Goal: Task Accomplishment & Management: Manage account settings

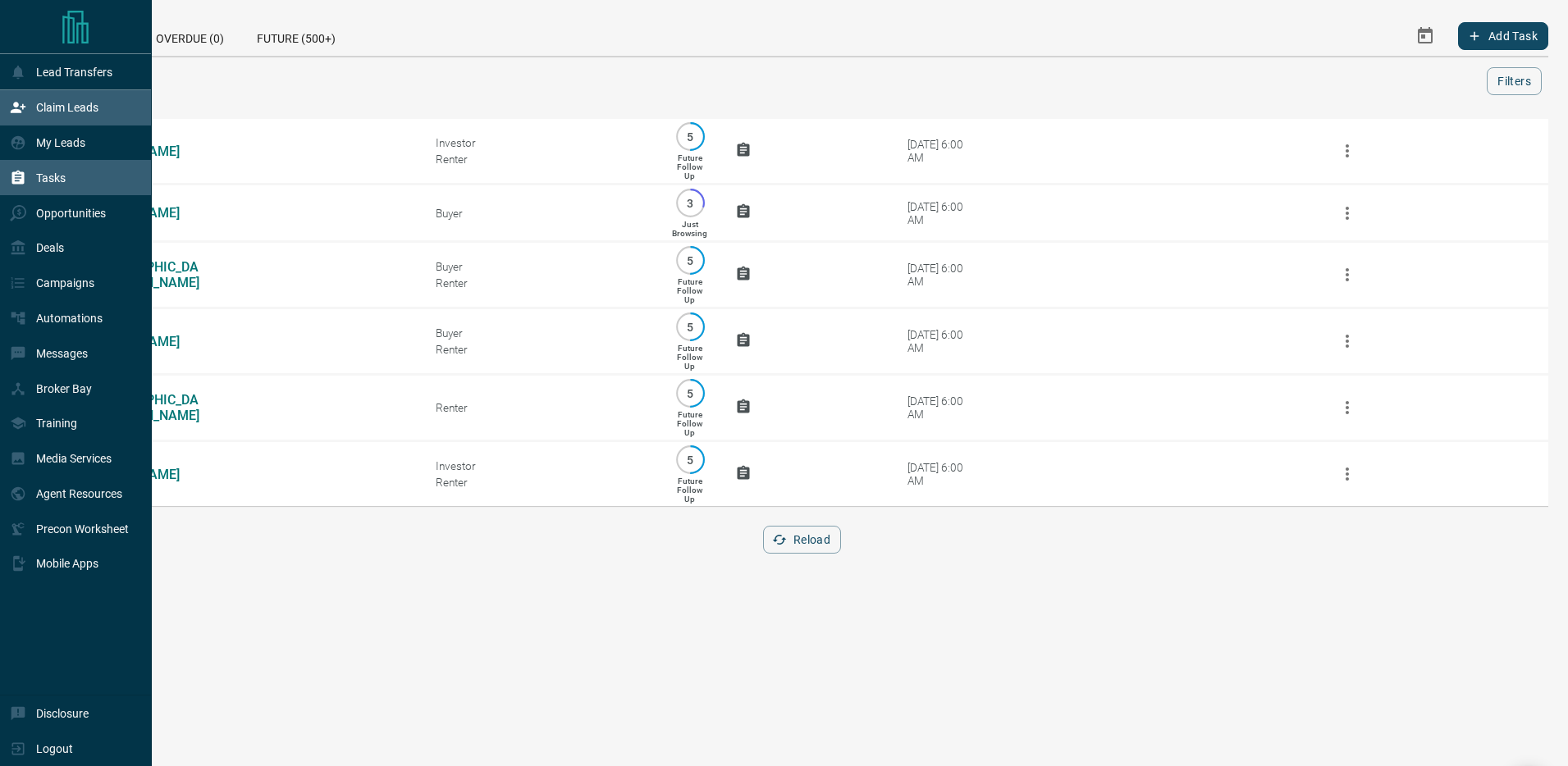
click at [31, 101] on div "Claim Leads" at bounding box center [54, 108] width 89 height 27
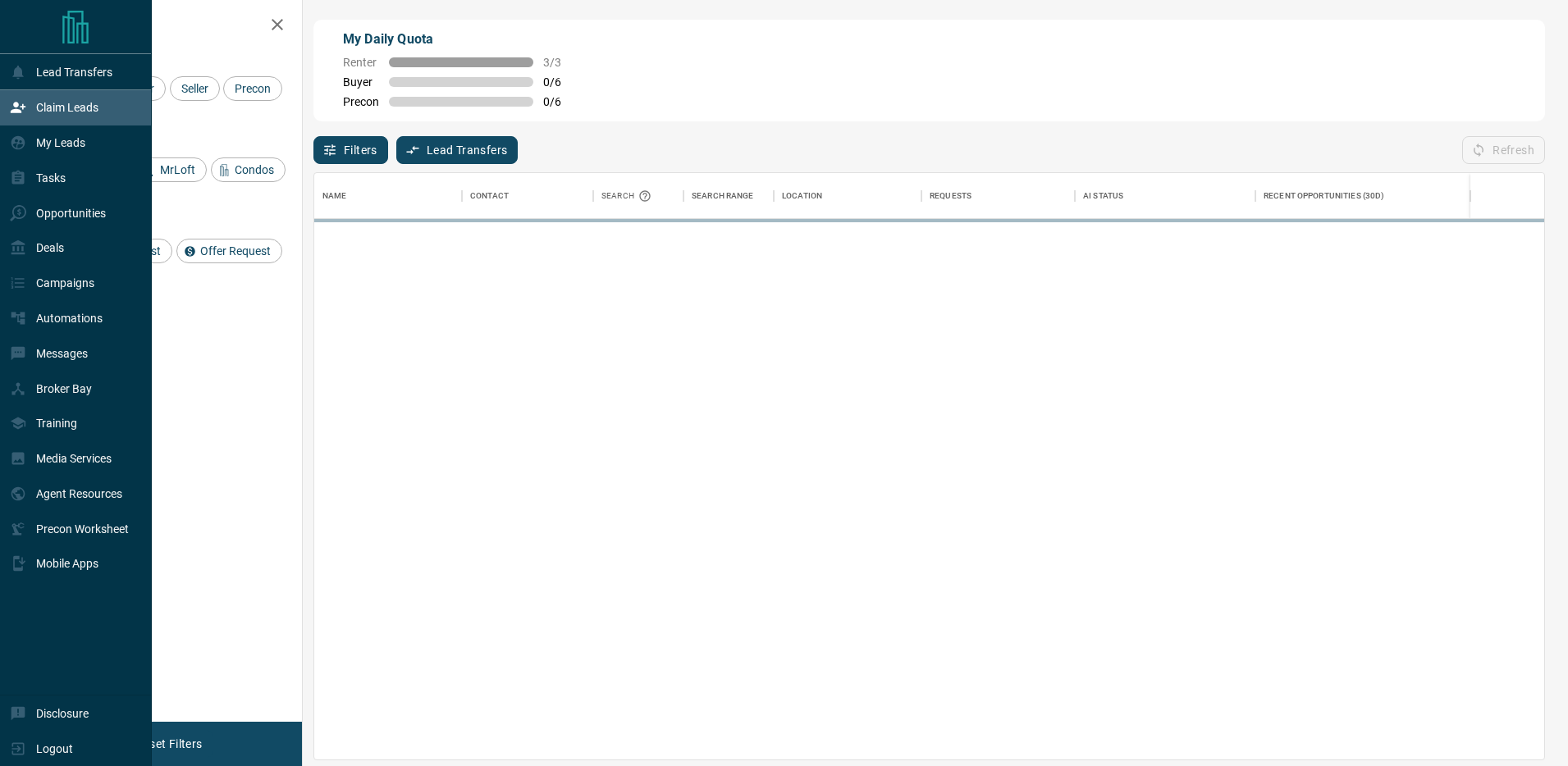
scroll to position [587, 1231]
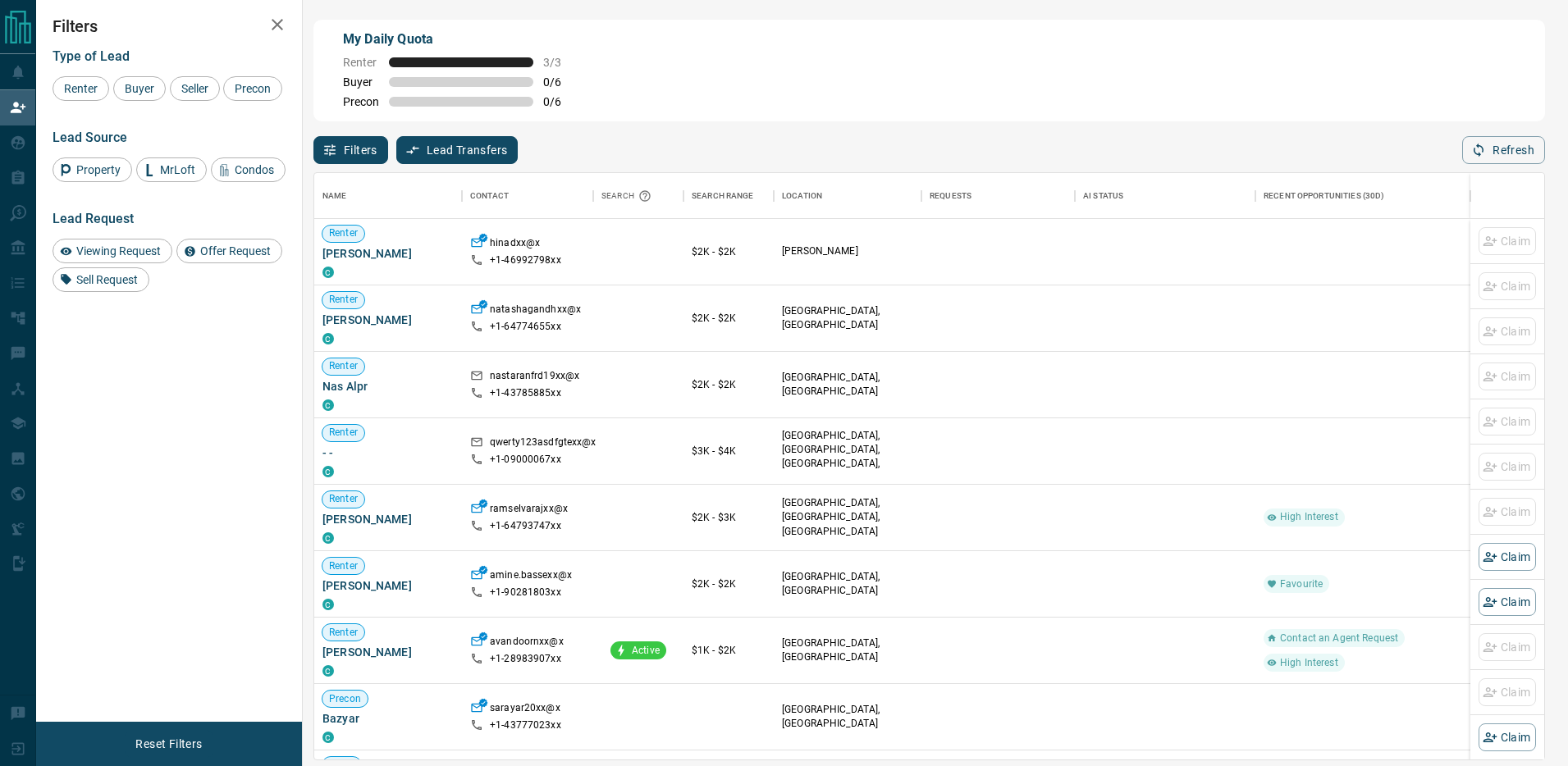
click at [456, 143] on button "Lead Transfers" at bounding box center [457, 150] width 122 height 28
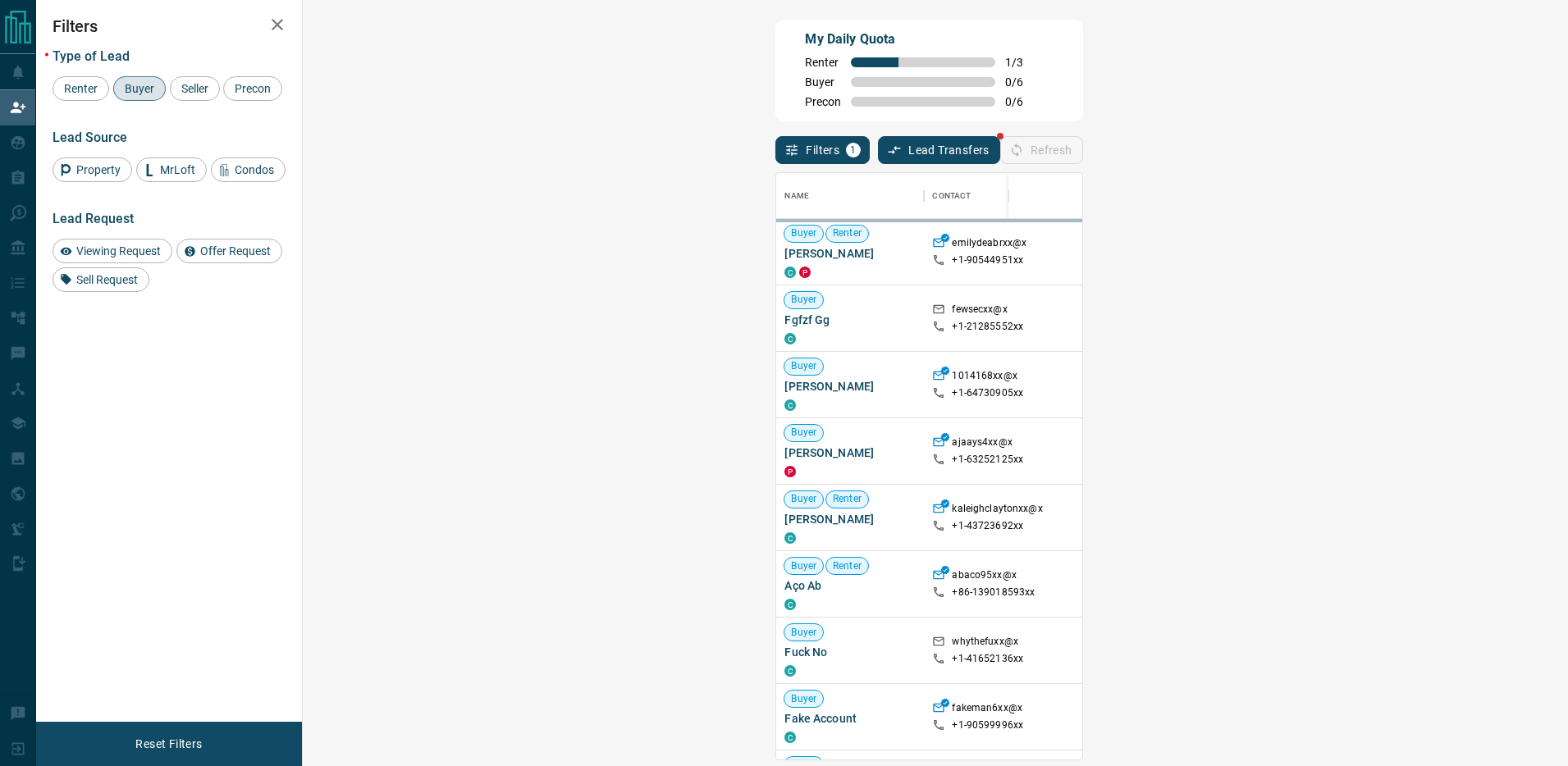
scroll to position [587, 1231]
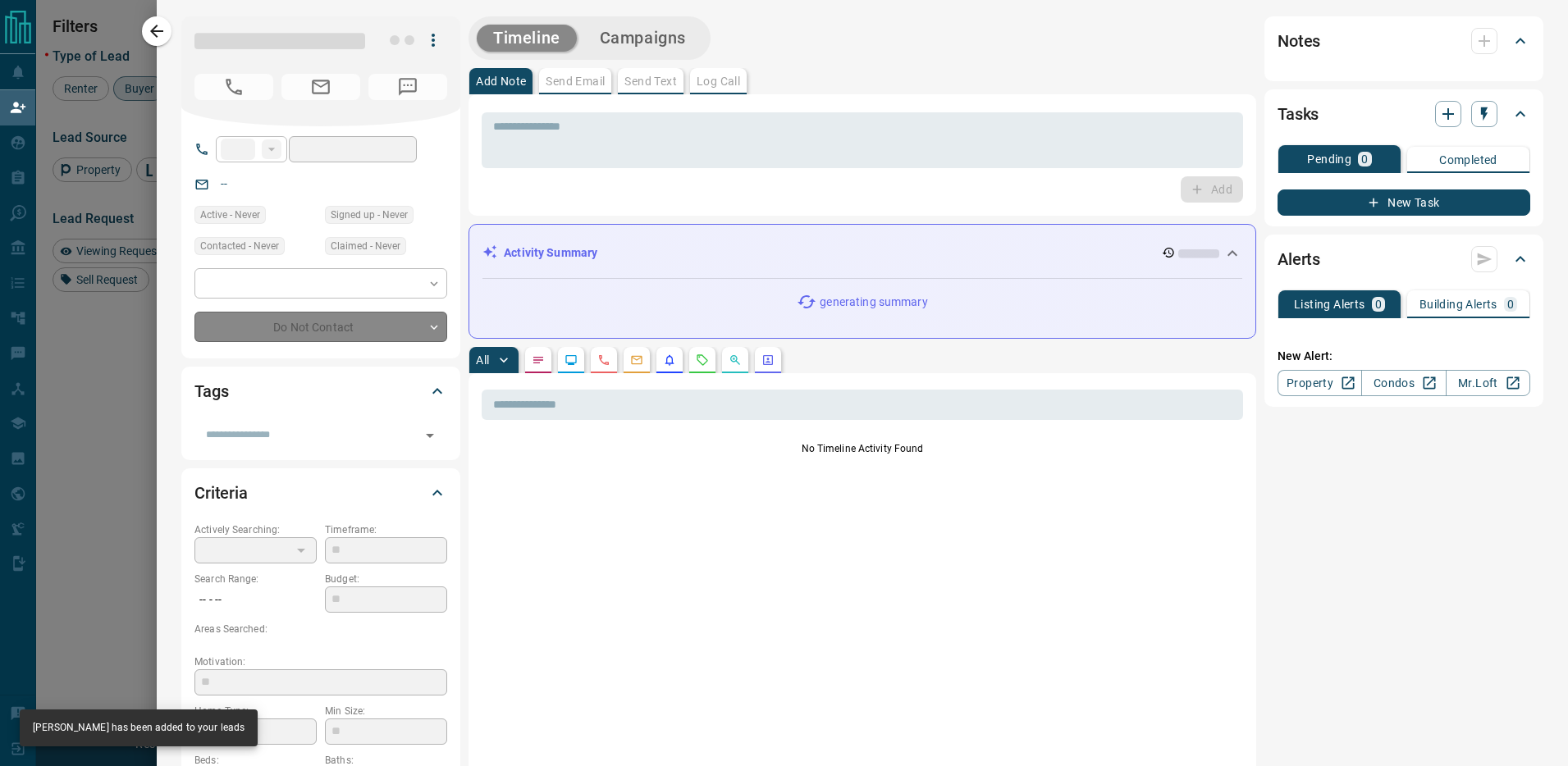
type input "**"
type input "**********"
type input "**"
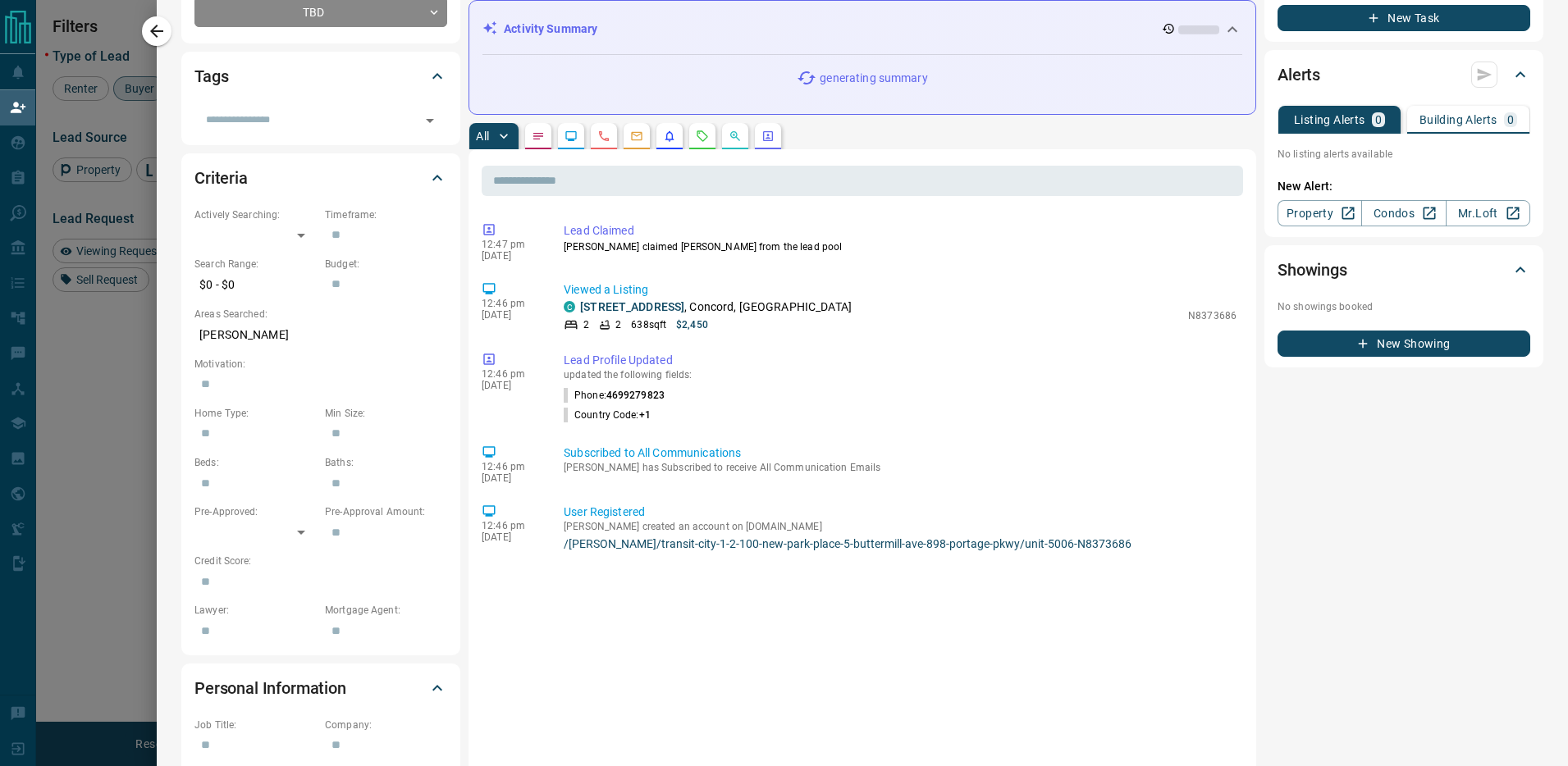
scroll to position [0, 0]
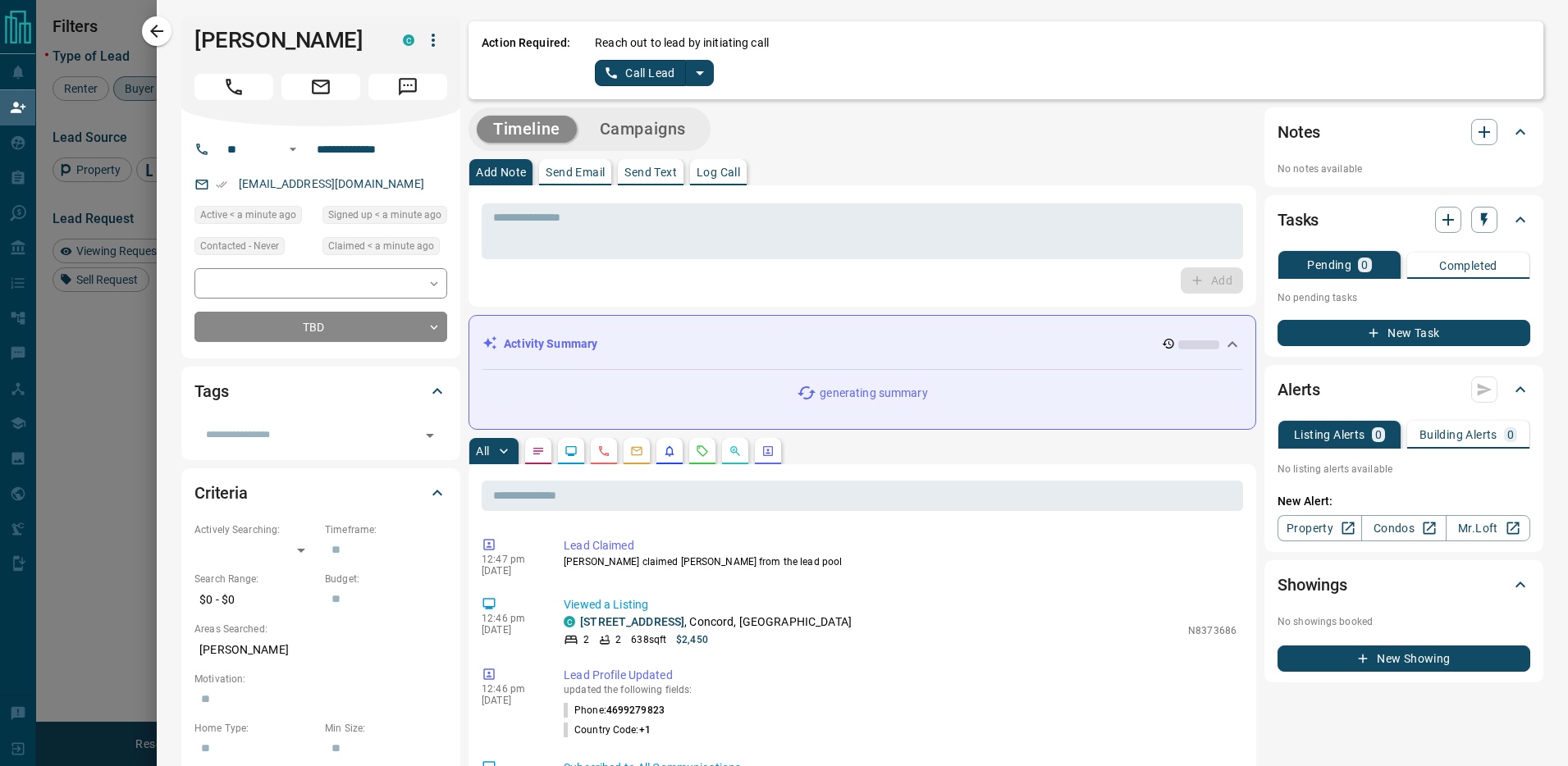
click at [719, 65] on div "Reach out to lead by initiating call Call Lead" at bounding box center [1063, 60] width 936 height 52
click at [703, 70] on icon "split button" at bounding box center [700, 73] width 20 height 20
click at [673, 137] on li "Log Manual Call" at bounding box center [653, 129] width 100 height 24
click at [654, 71] on button "Log Manual Call" at bounding box center [650, 72] width 109 height 26
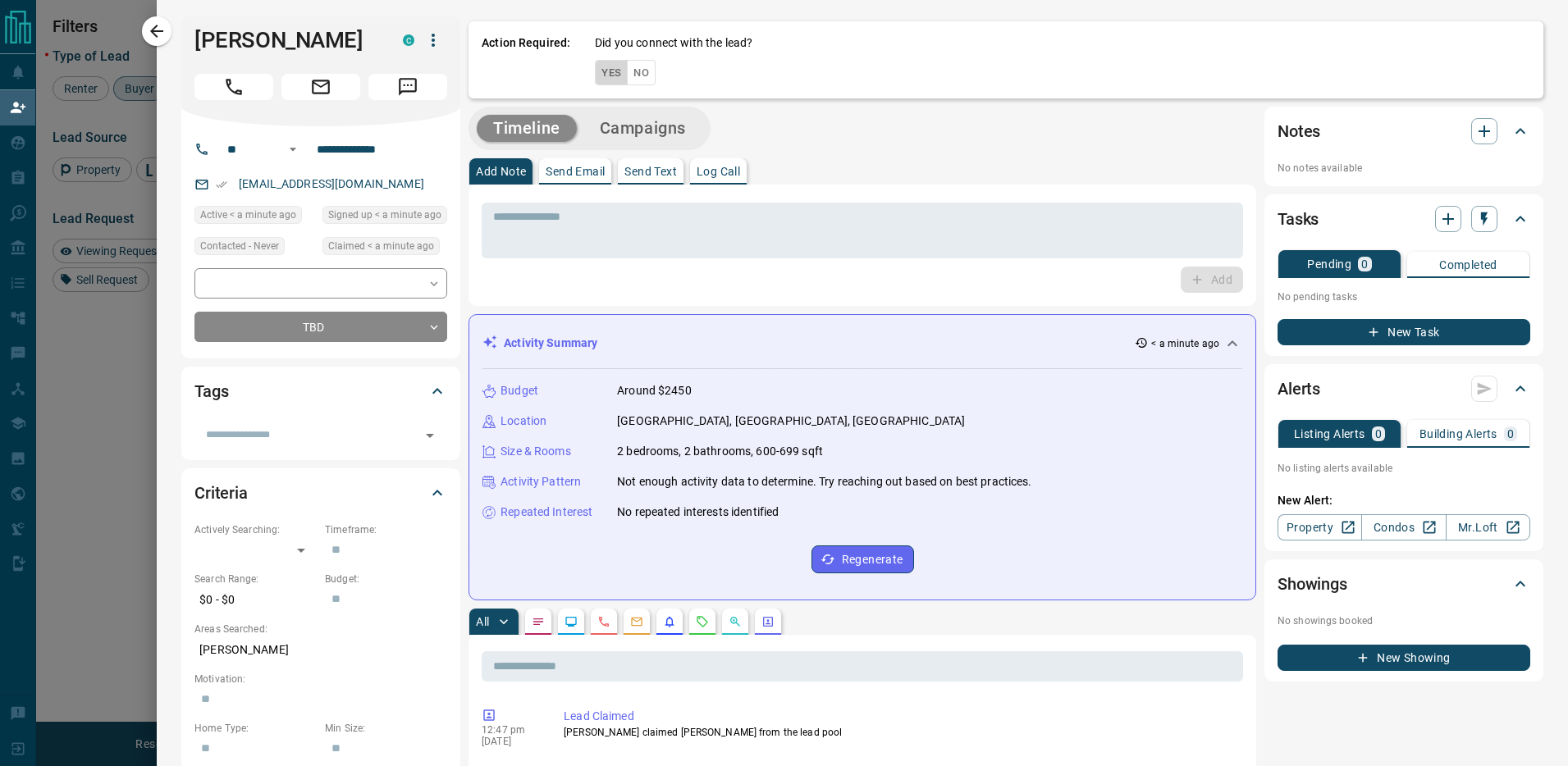
click at [606, 73] on button "Yes" at bounding box center [612, 72] width 33 height 25
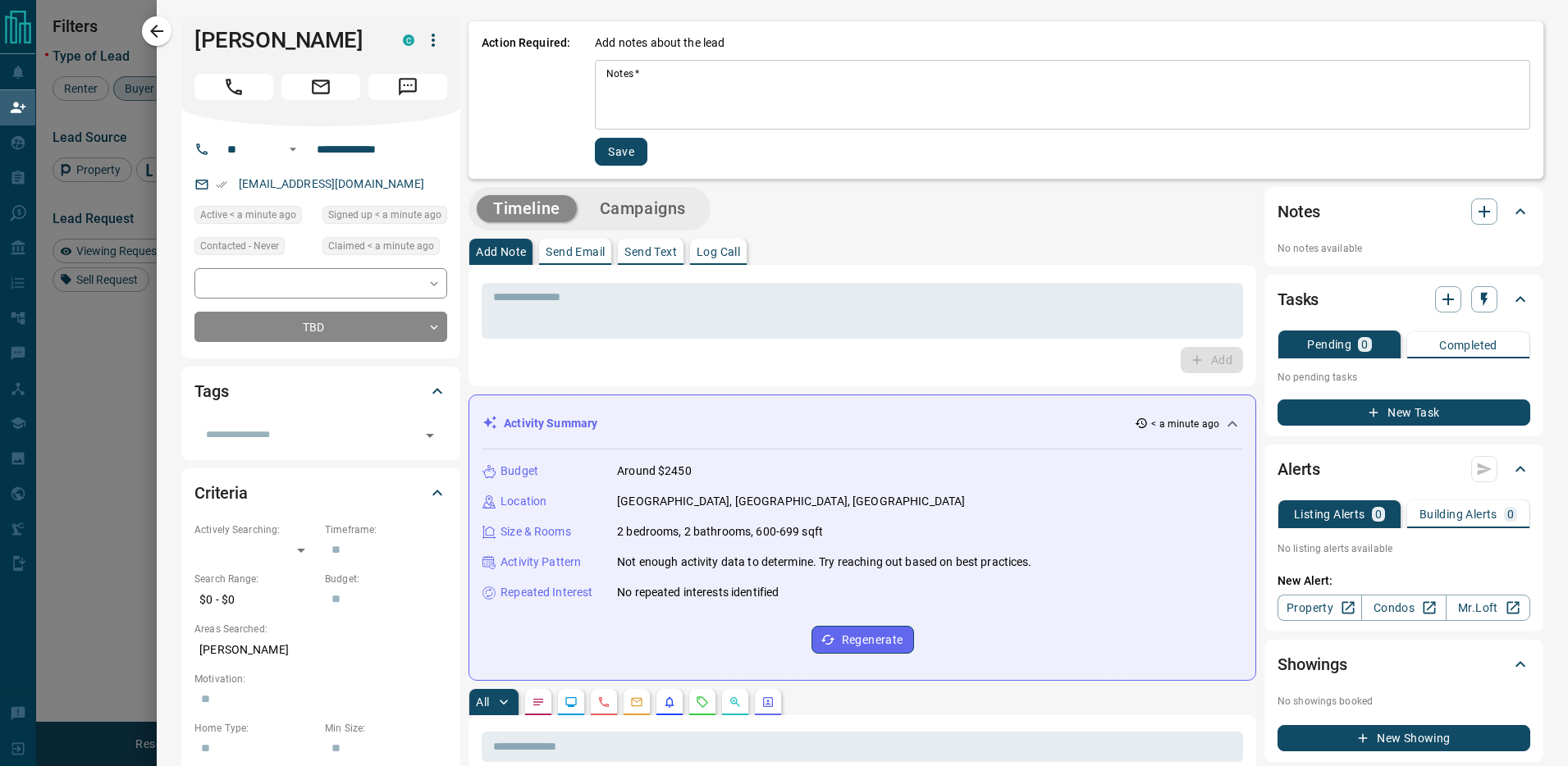
click at [637, 101] on textarea "Notes   *" at bounding box center [1062, 95] width 913 height 56
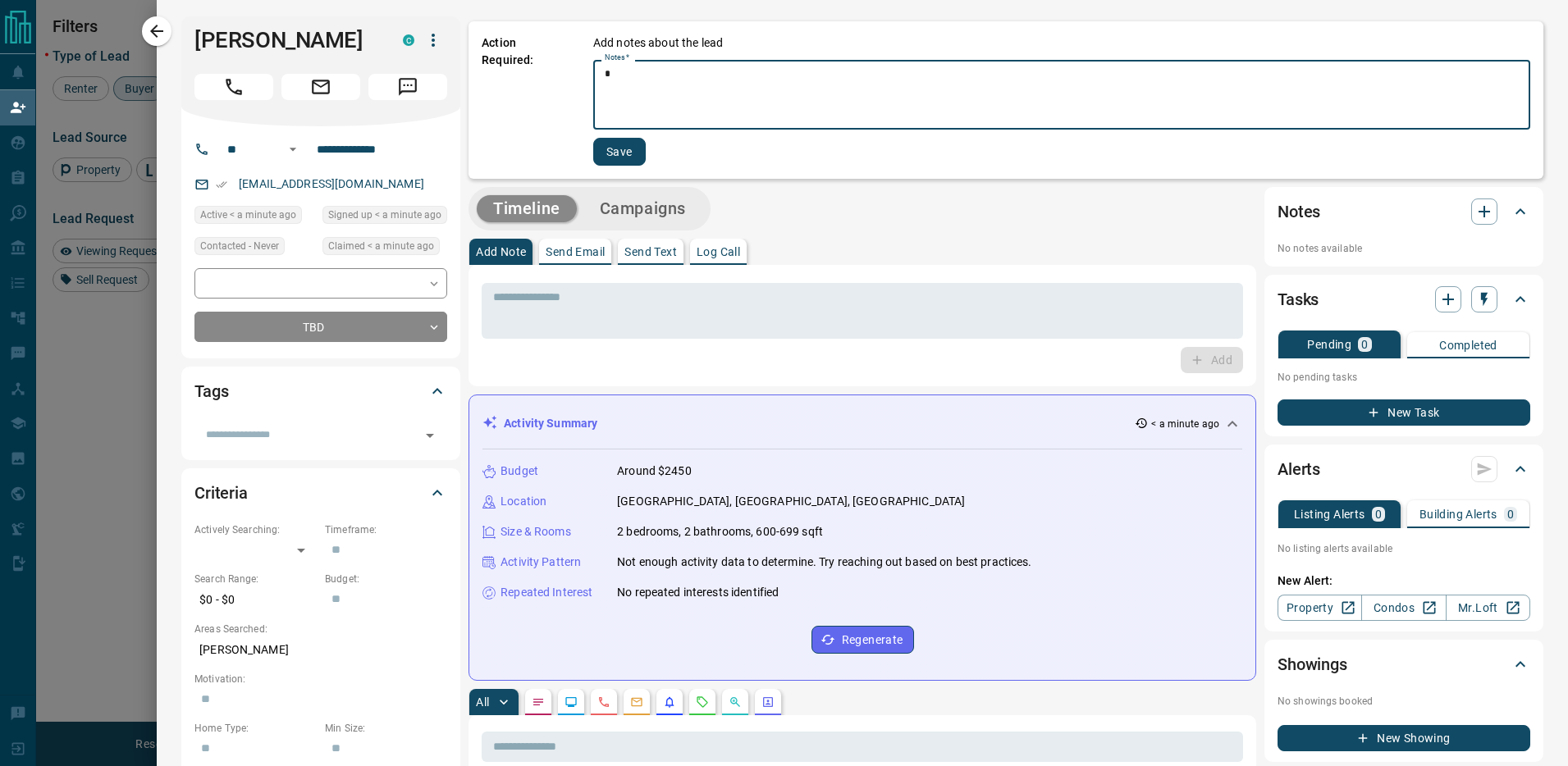
type textarea "*"
click at [614, 166] on div "Action Required: Add notes about the lead Notes   * * * Notes   * Save" at bounding box center [1006, 100] width 1075 height 157
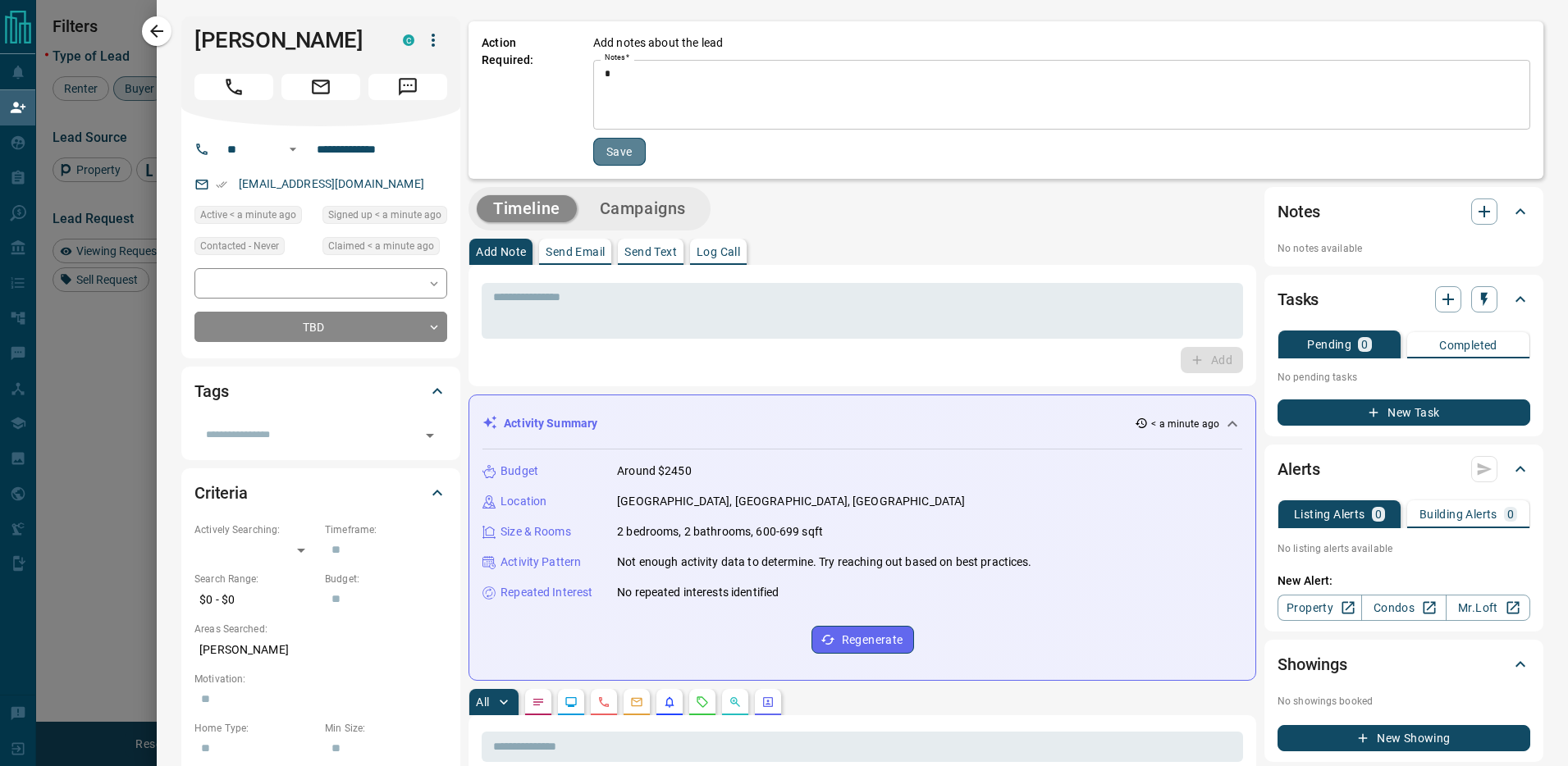
click at [620, 160] on button "Save" at bounding box center [620, 151] width 52 height 28
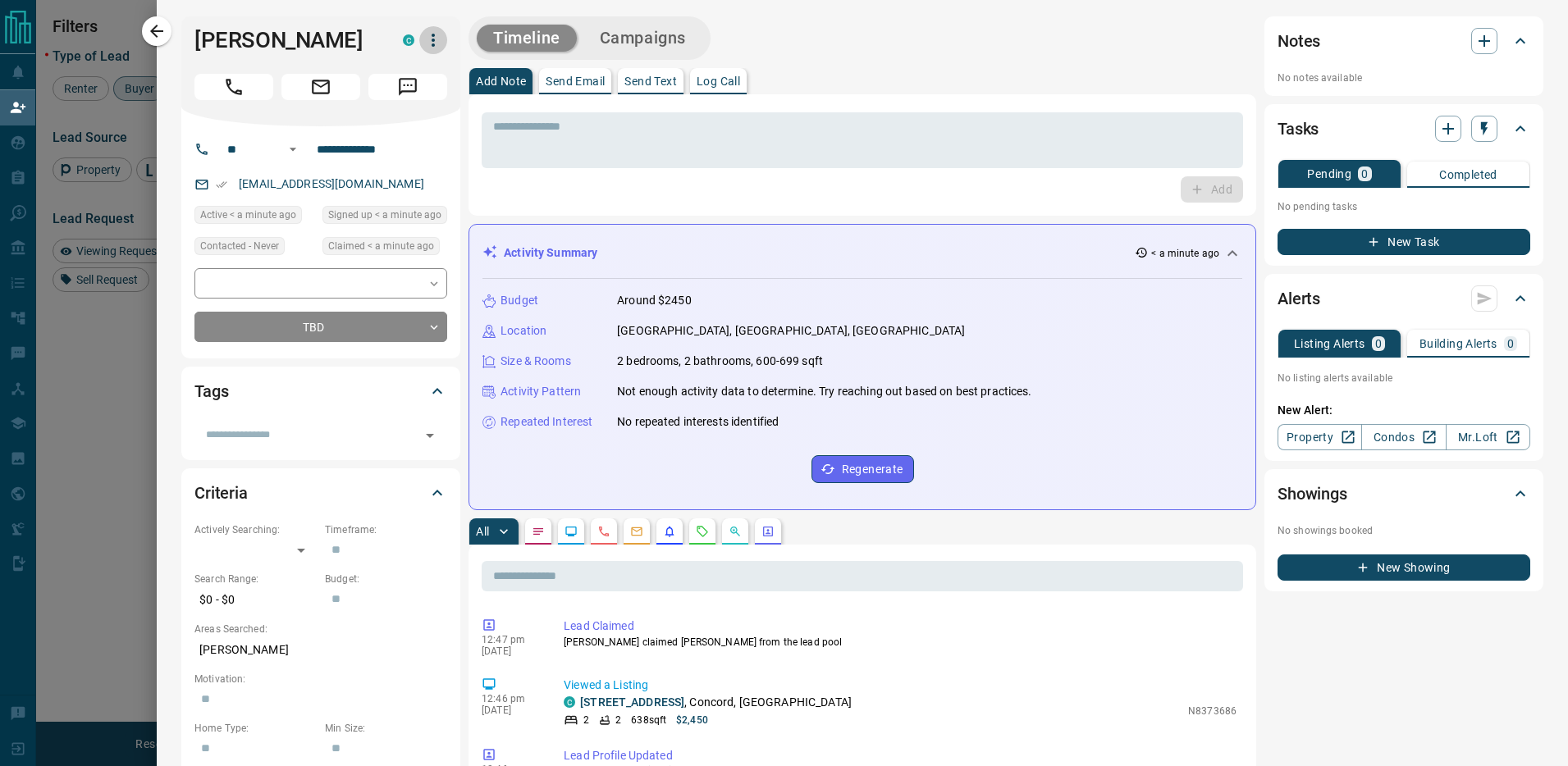
click at [424, 35] on icon "button" at bounding box center [433, 41] width 20 height 20
click at [436, 98] on li "Reallocate" at bounding box center [399, 97] width 97 height 24
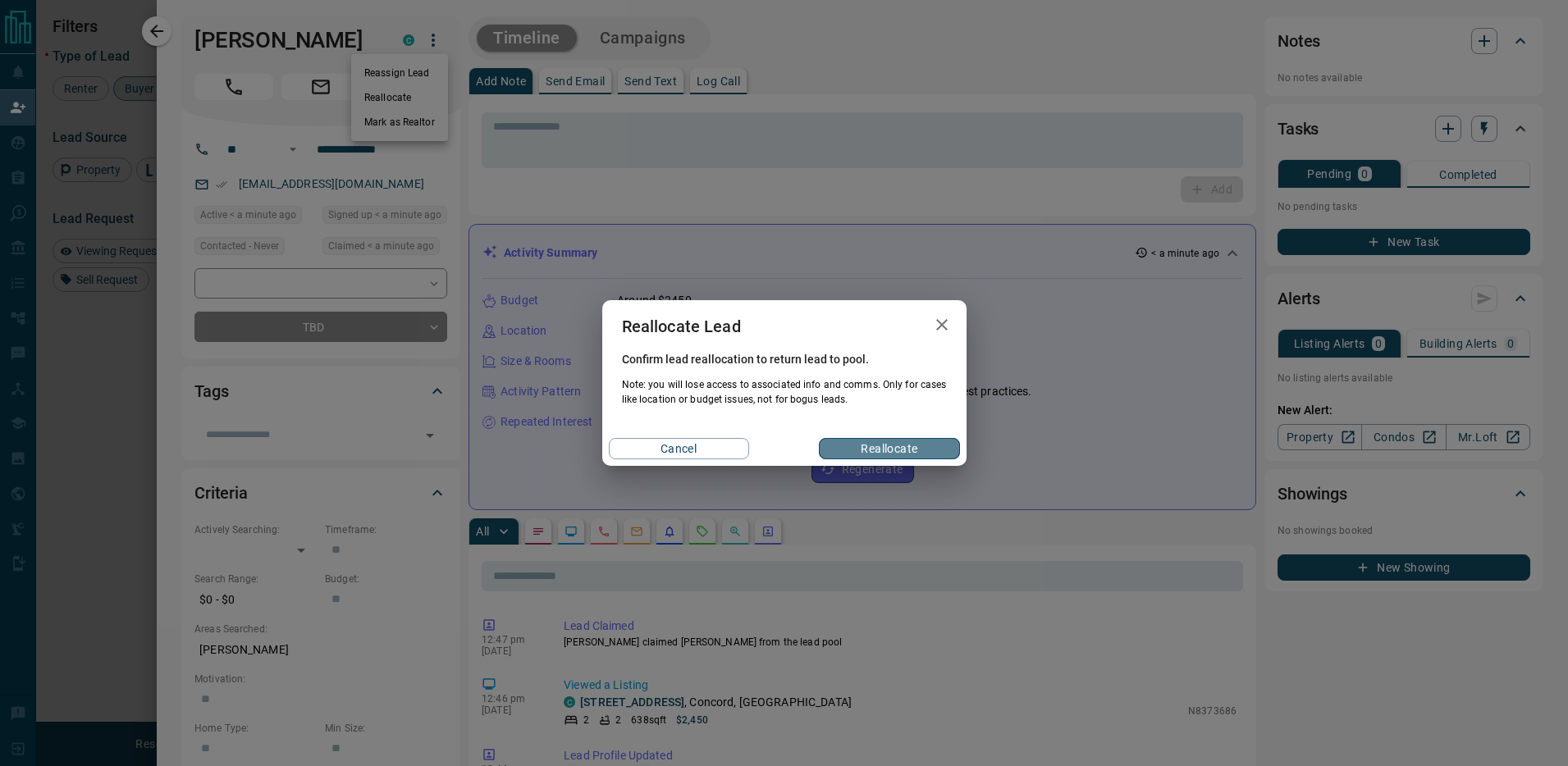
click at [917, 444] on button "Reallocate" at bounding box center [889, 449] width 140 height 22
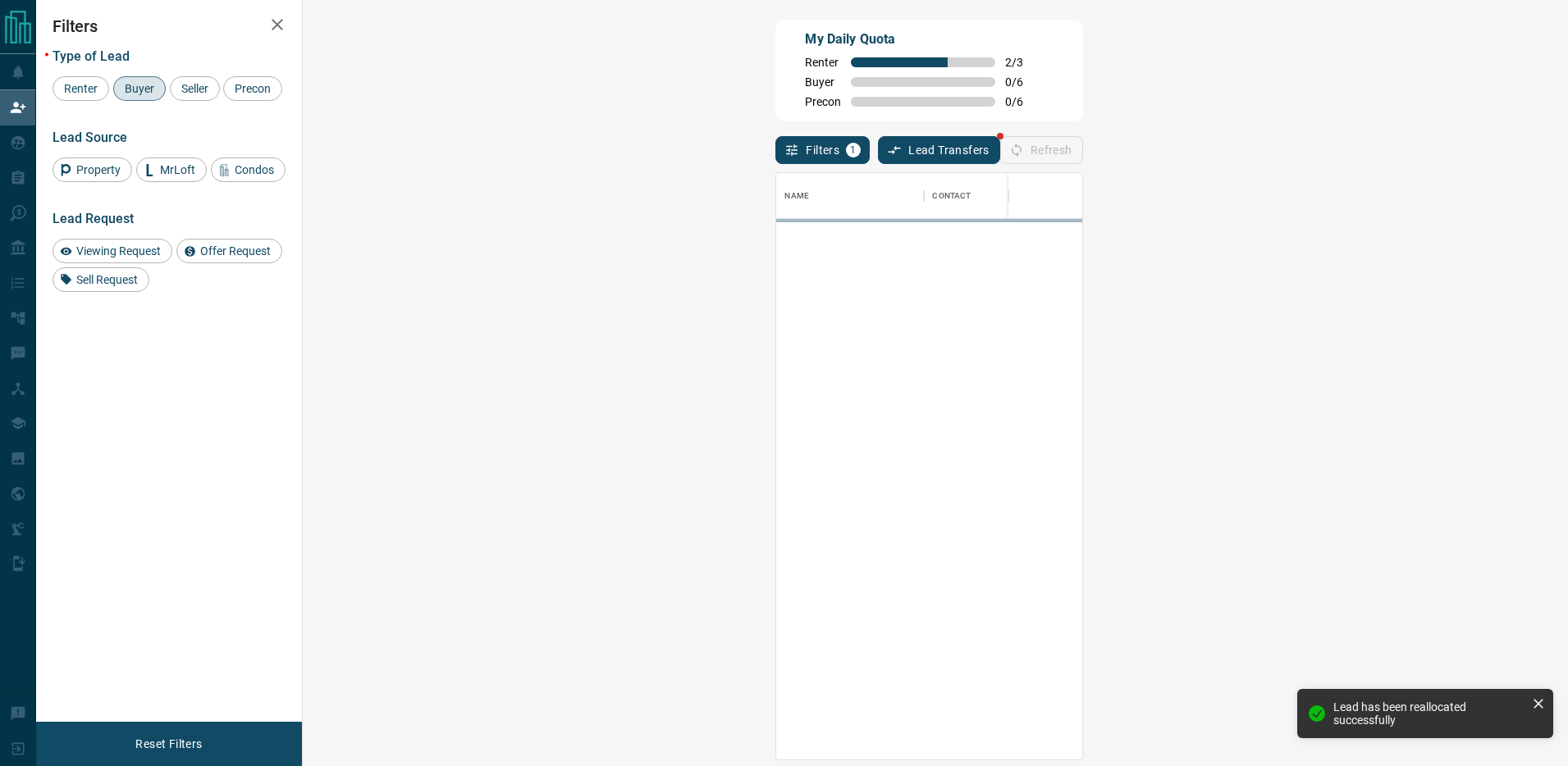
scroll to position [587, 1231]
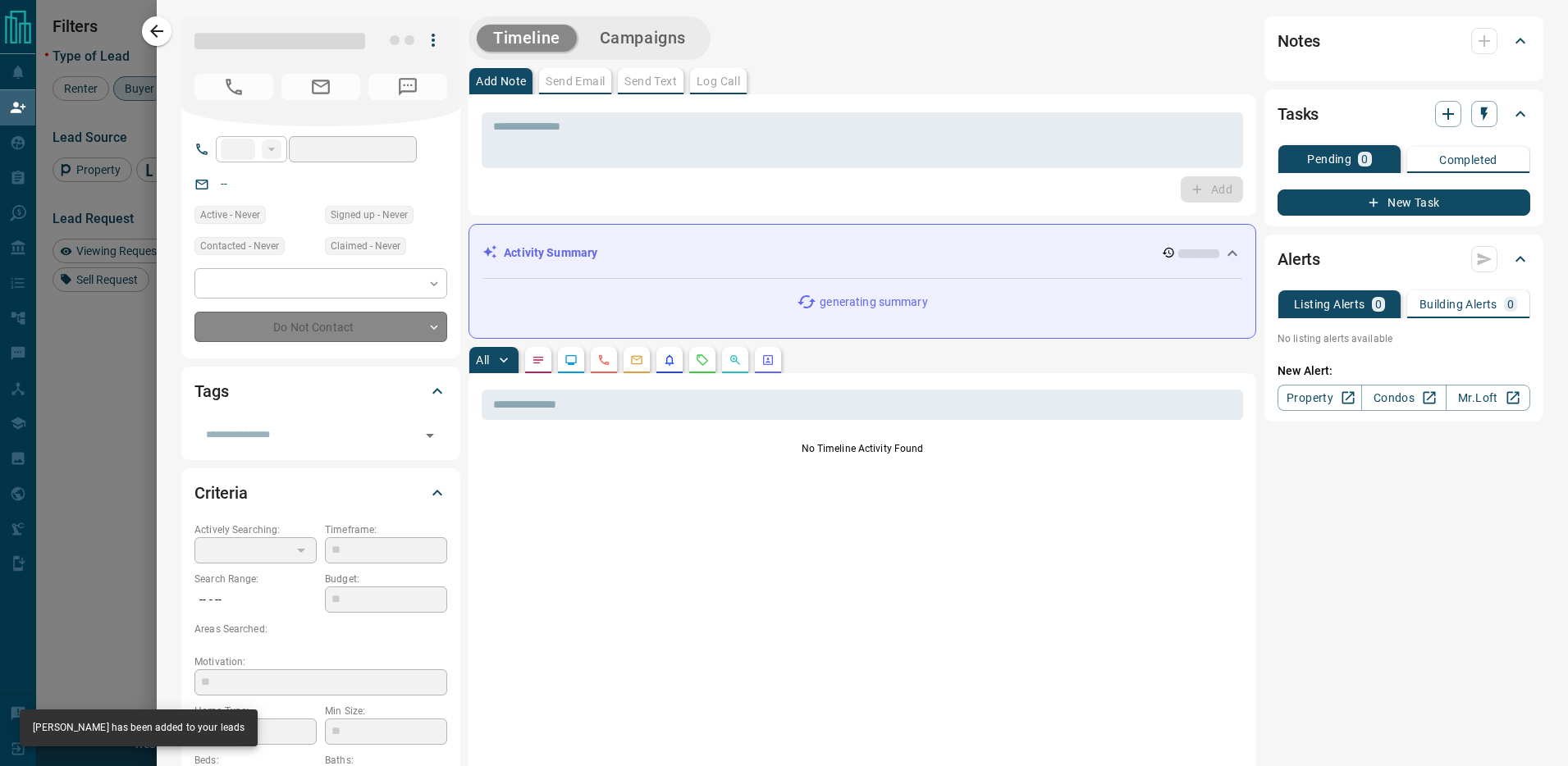
type input "**"
type input "**********"
type input "**"
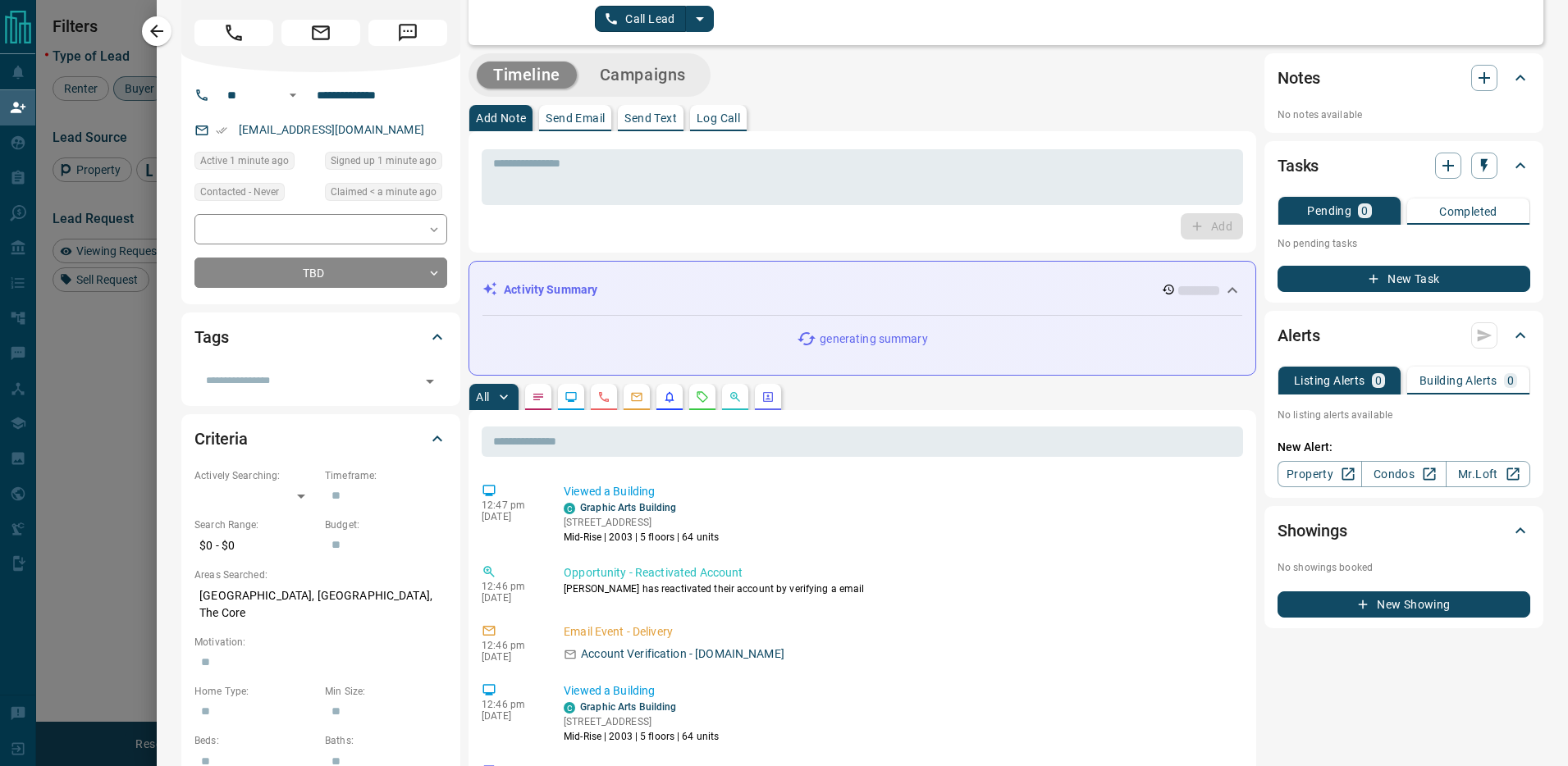
scroll to position [24, 0]
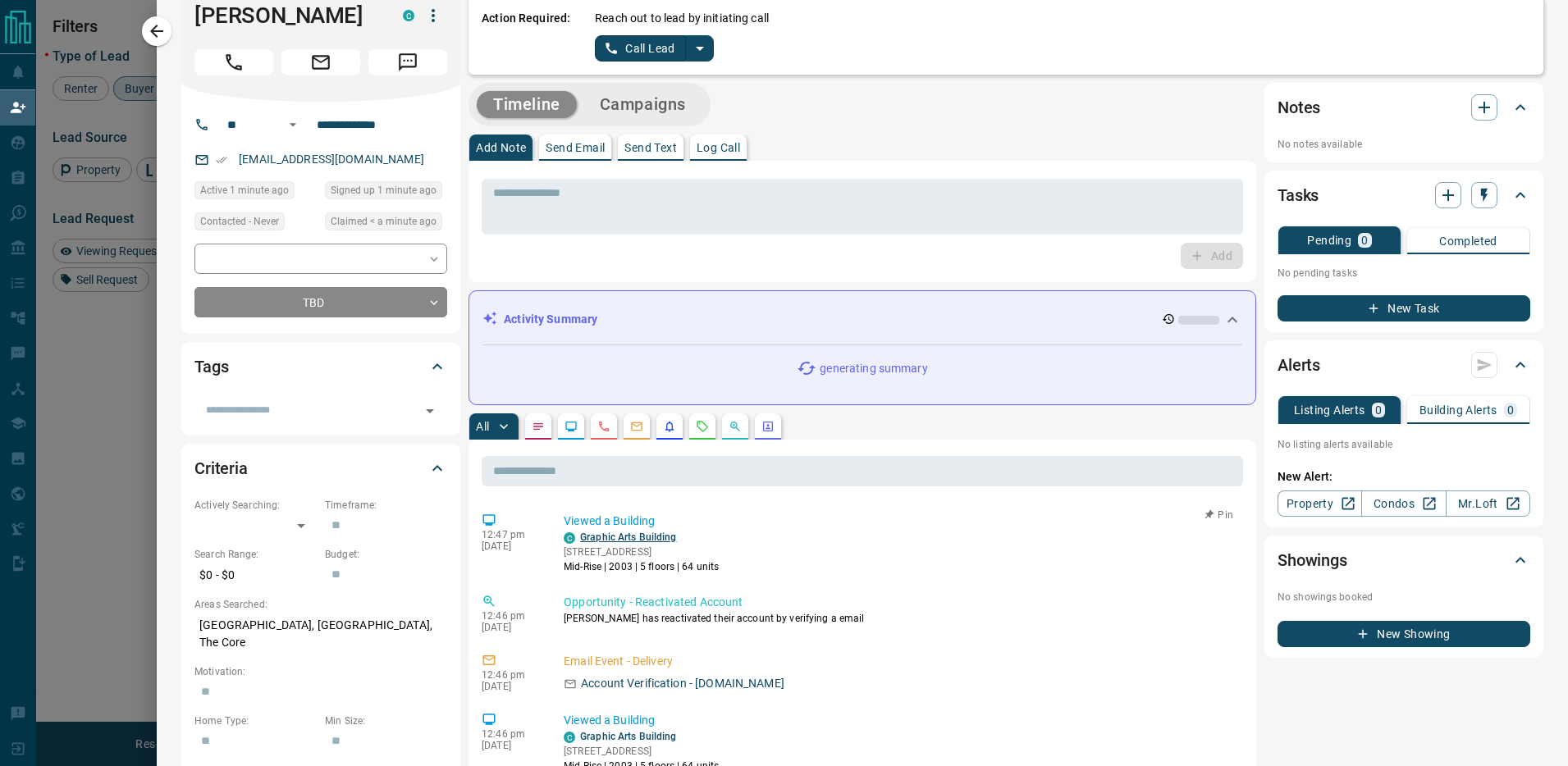
click at [623, 540] on link "Graphic Arts Building" at bounding box center [628, 537] width 96 height 12
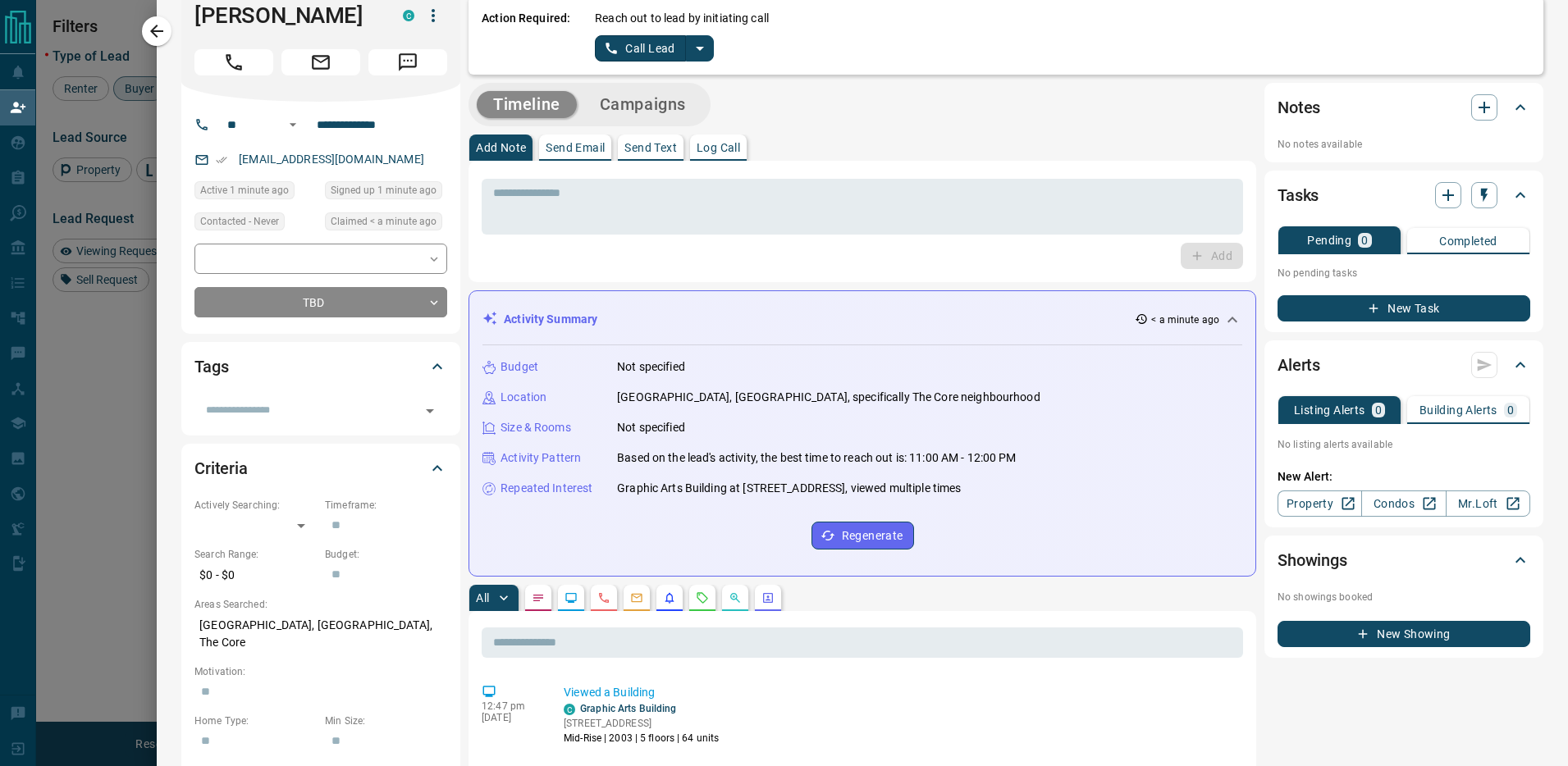
scroll to position [0, 0]
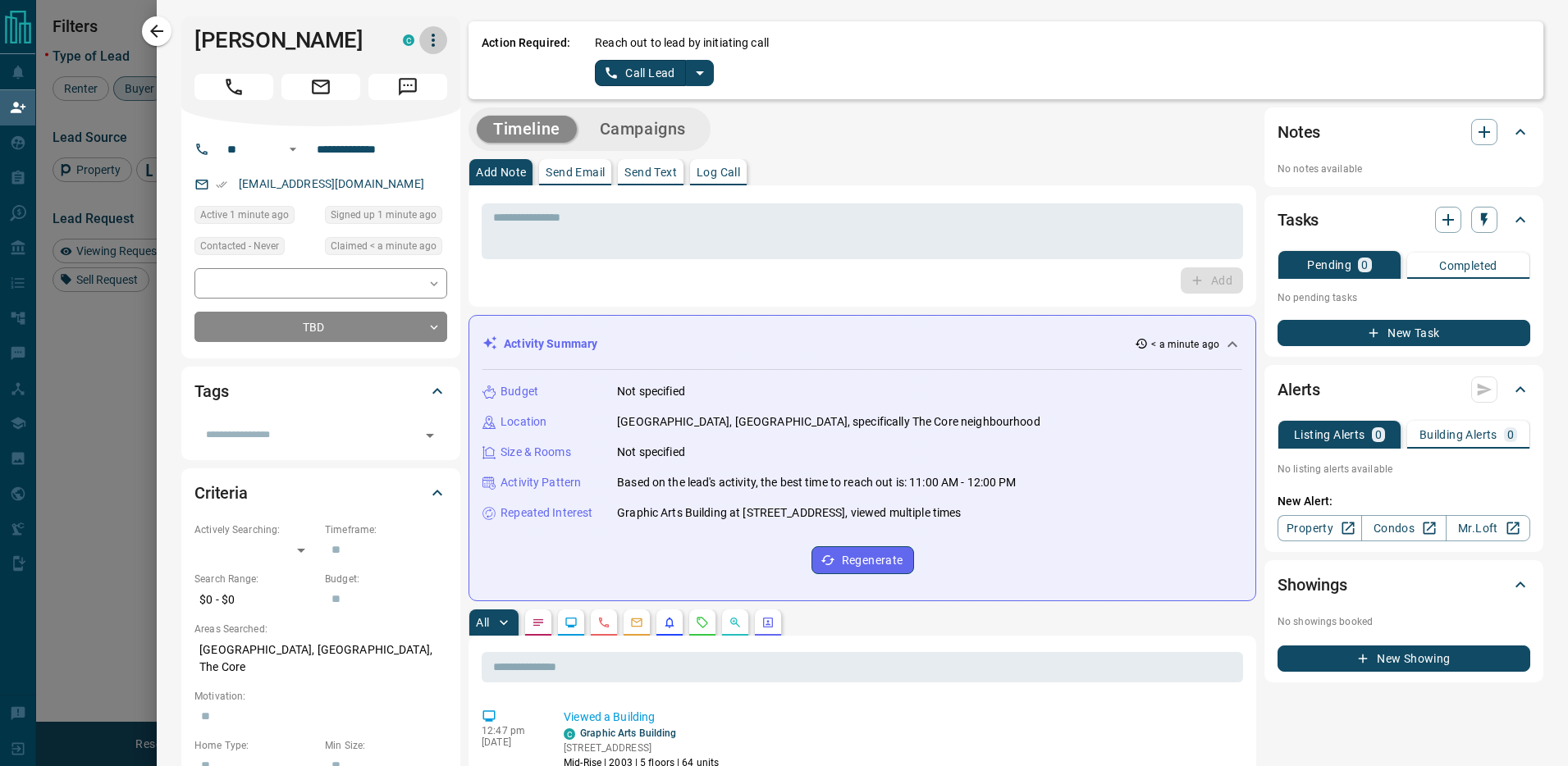
click at [441, 41] on icon "button" at bounding box center [433, 41] width 20 height 20
click at [418, 71] on li "Reassign Lead" at bounding box center [399, 72] width 97 height 24
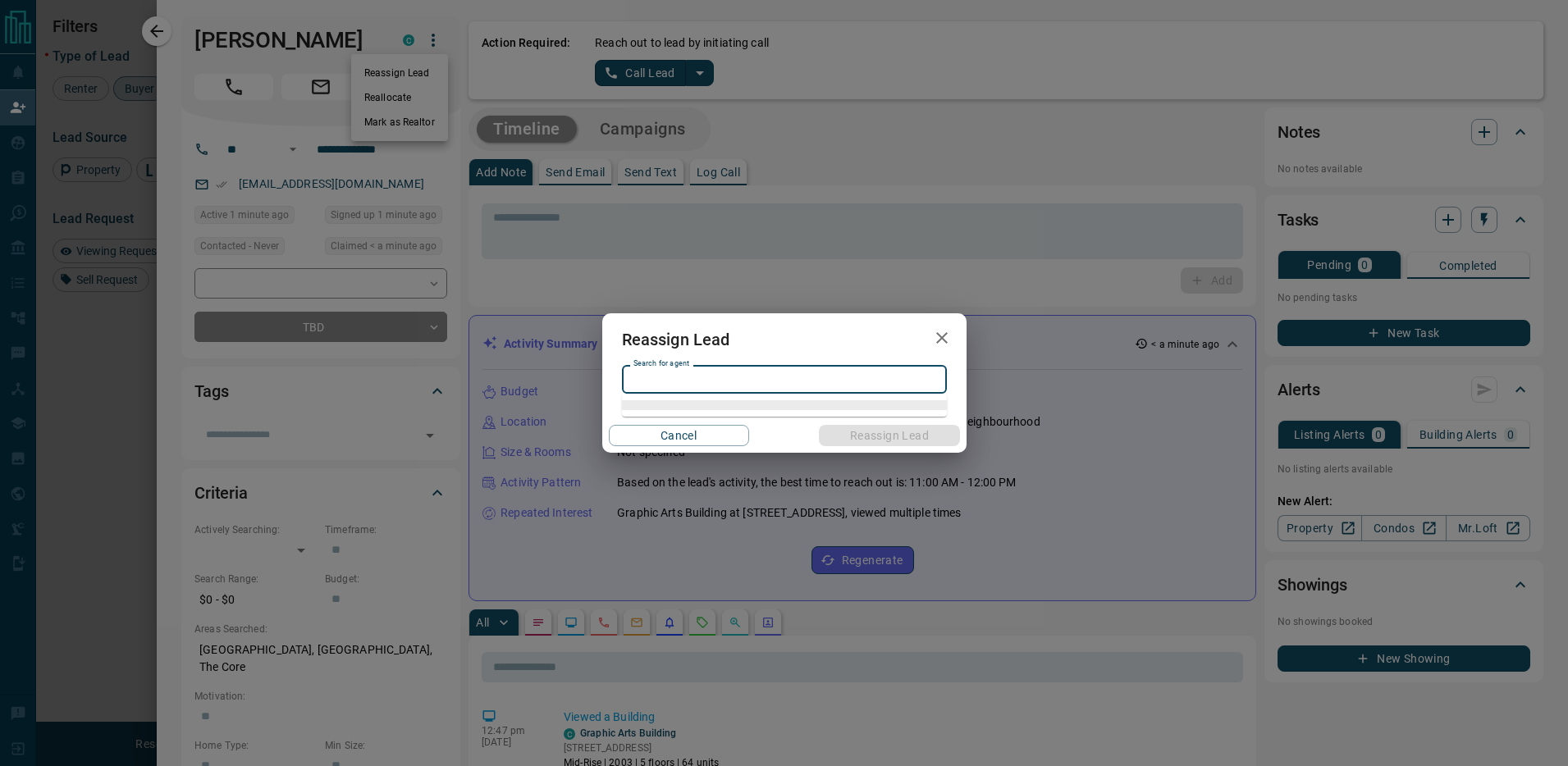
click at [698, 383] on input "Search for agent" at bounding box center [784, 380] width 313 height 18
click at [694, 422] on li "Caine Antle" at bounding box center [784, 412] width 325 height 24
type input "**********"
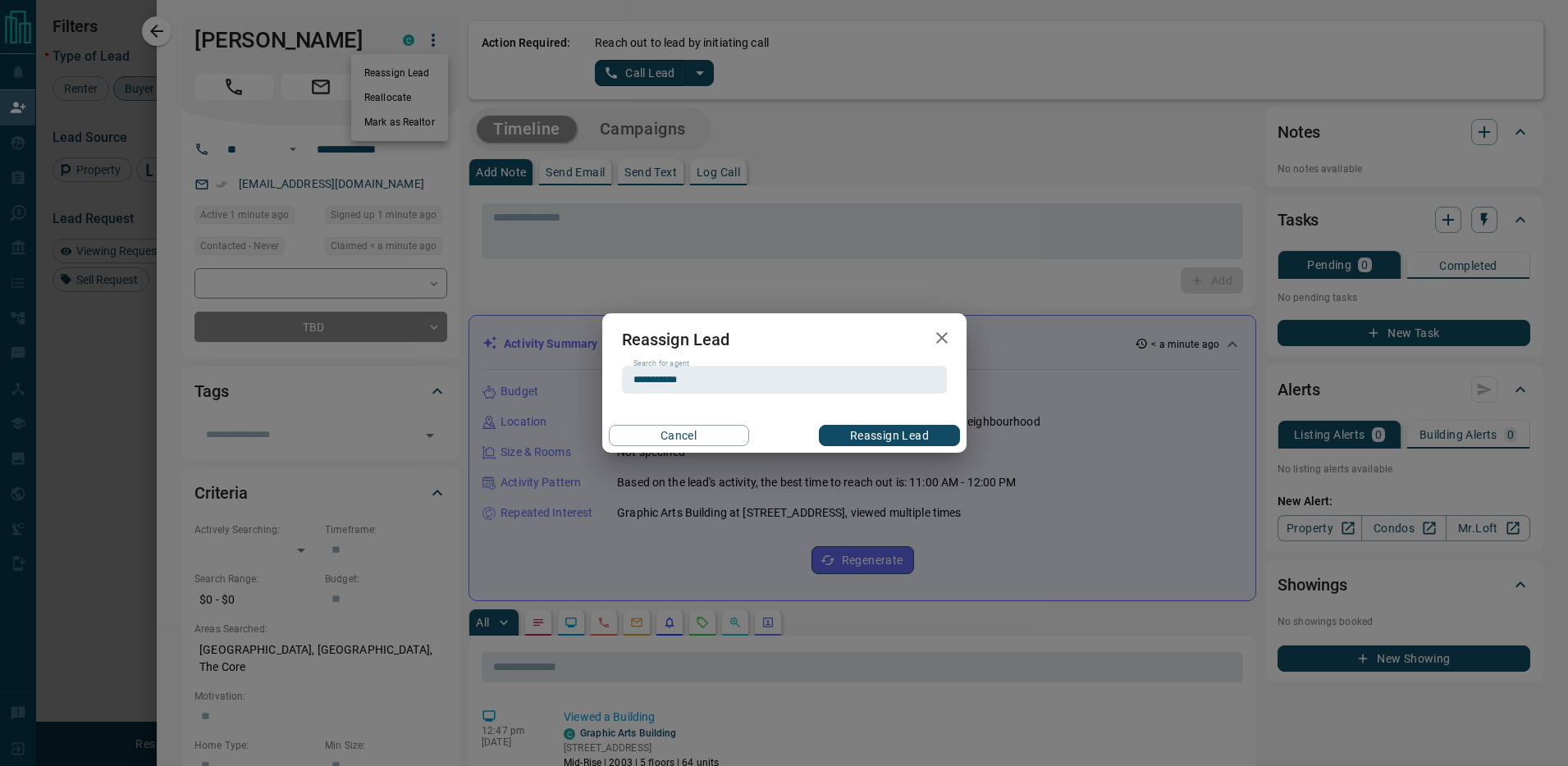
click at [902, 434] on button "Reassign Lead" at bounding box center [889, 436] width 140 height 22
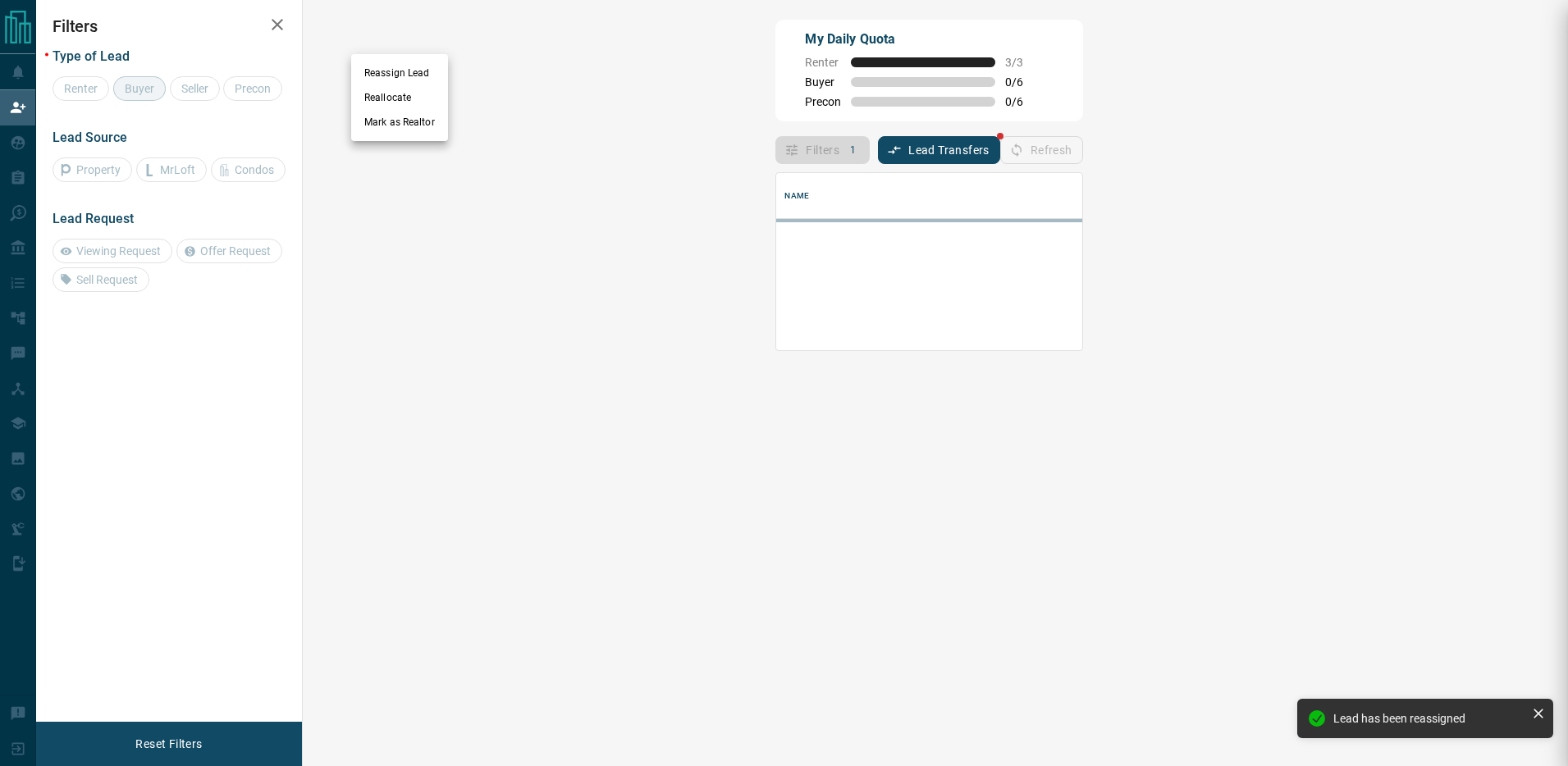
scroll to position [111, 1231]
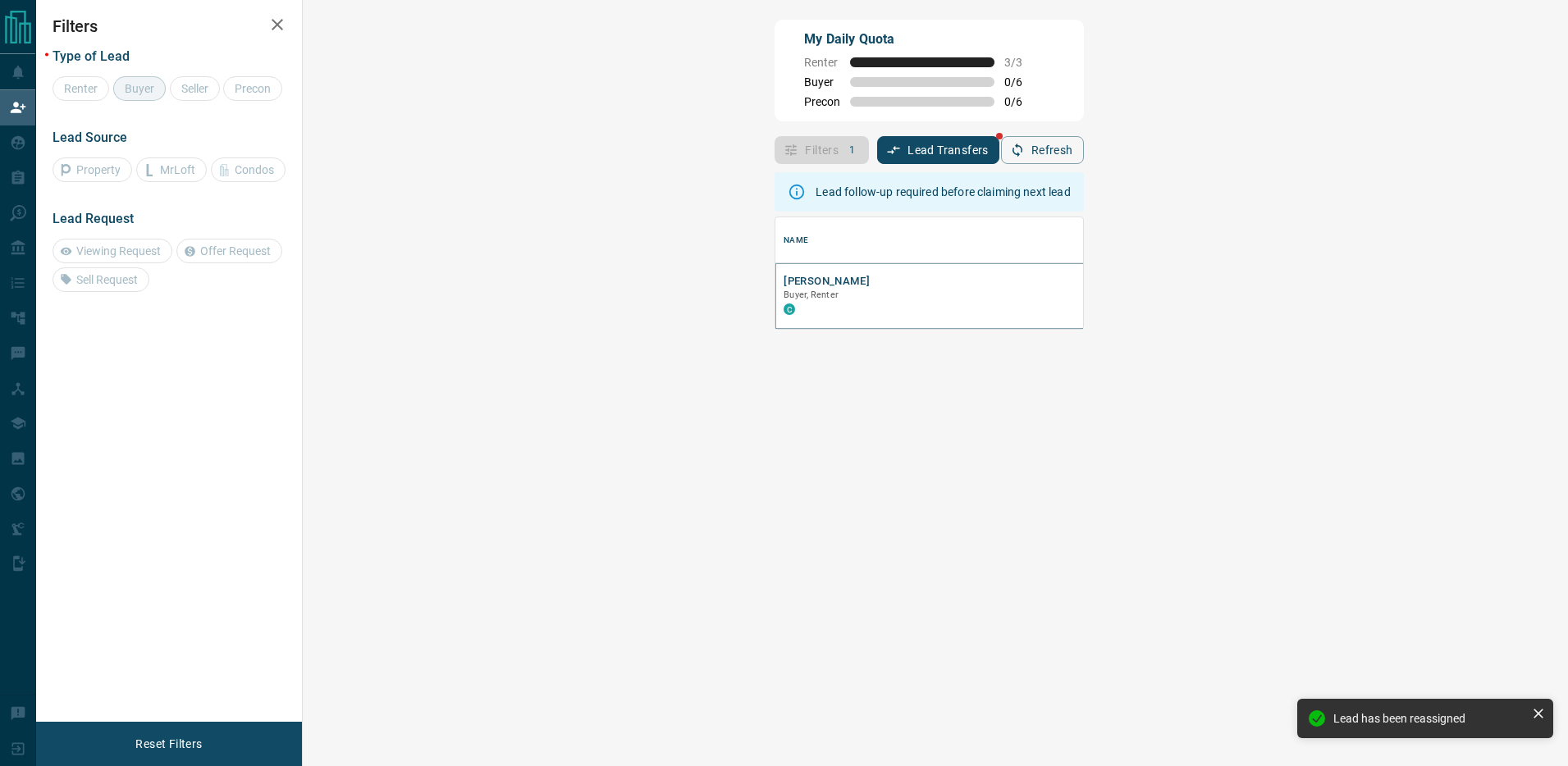
click at [784, 275] on button "Charlotte Youngson" at bounding box center [826, 281] width 86 height 15
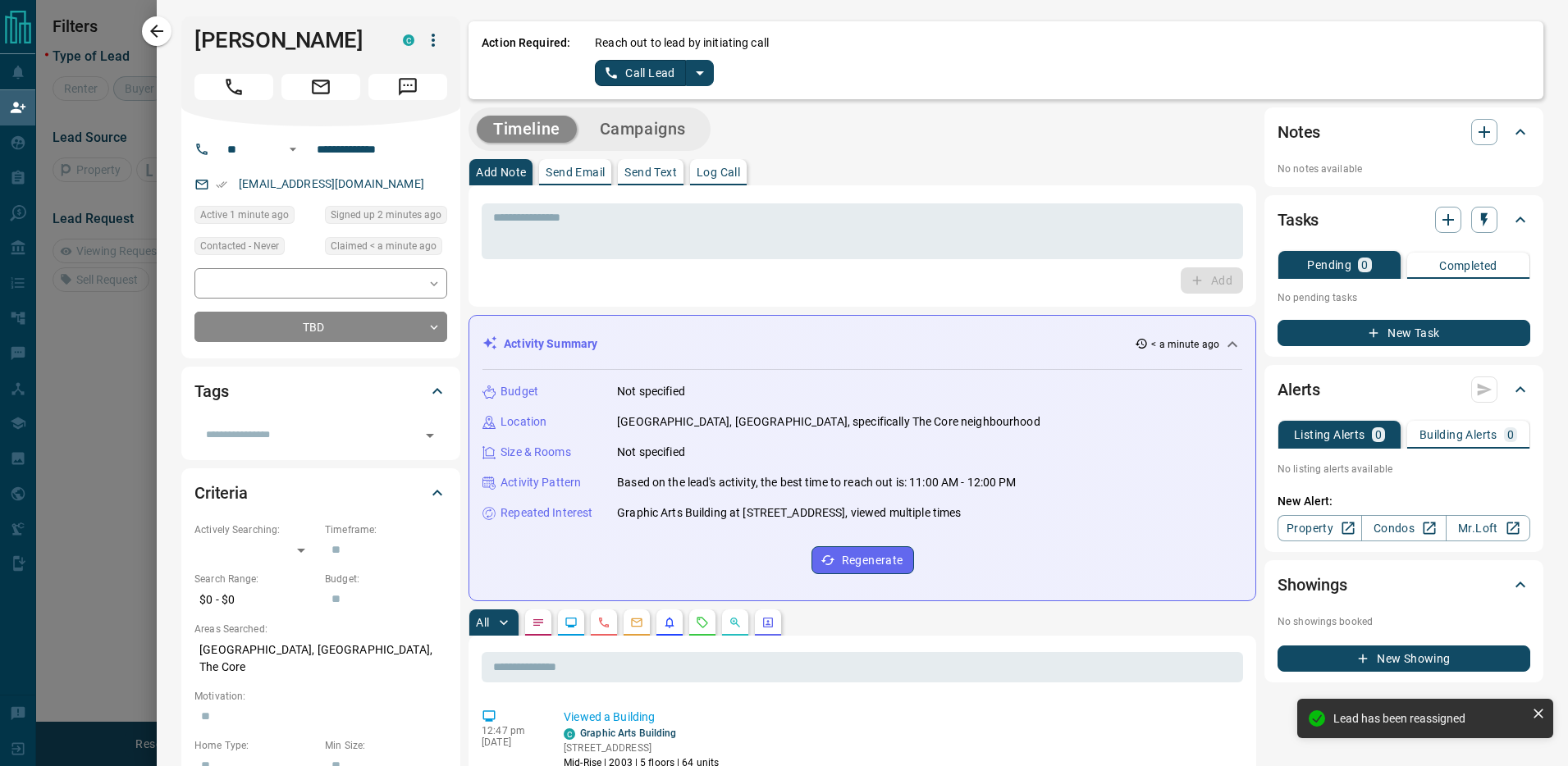
click at [696, 76] on icon "split button" at bounding box center [700, 73] width 20 height 20
click at [677, 127] on li "Log Manual Call" at bounding box center [653, 129] width 100 height 24
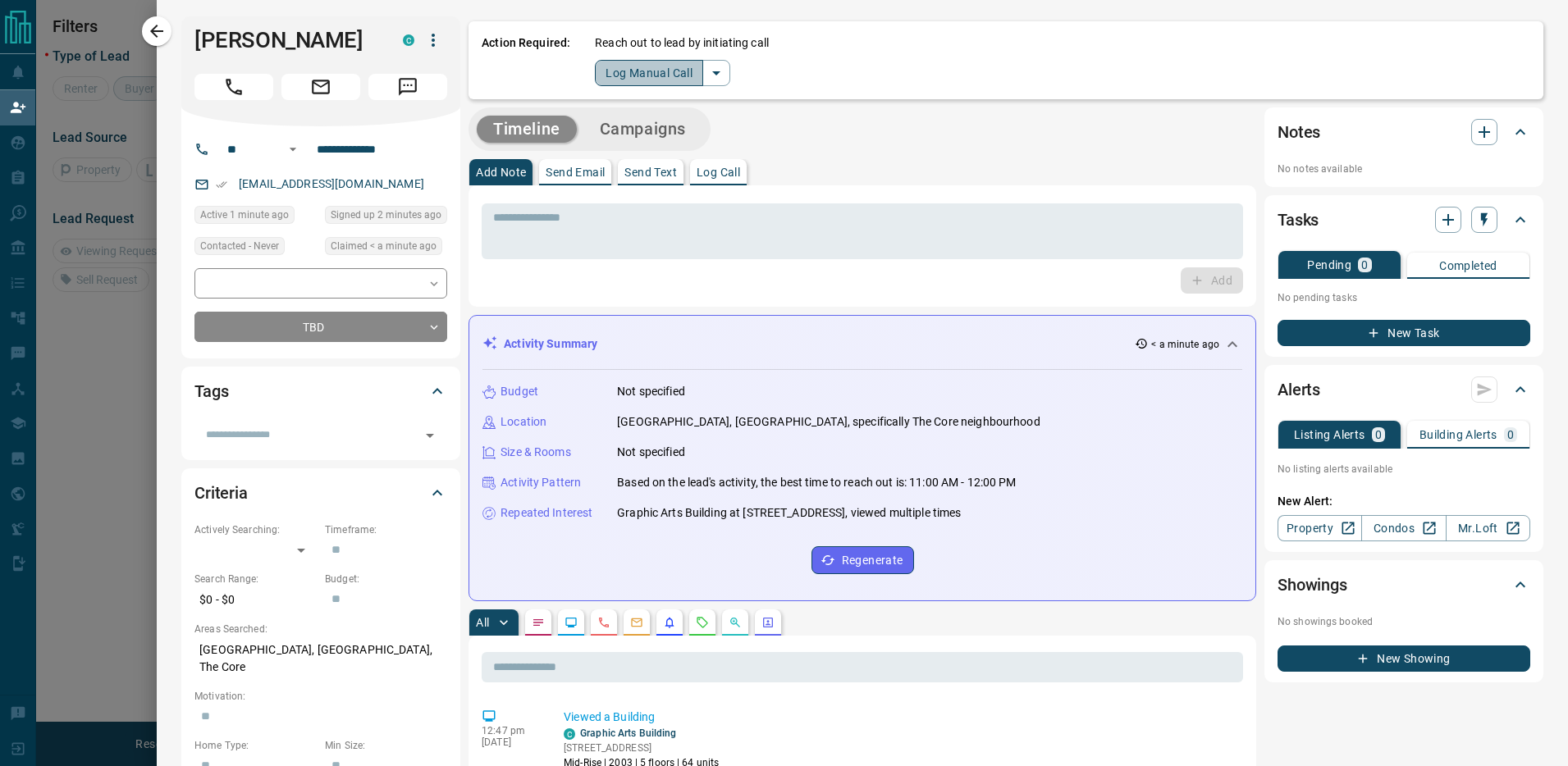
click at [669, 71] on button "Log Manual Call" at bounding box center [650, 72] width 109 height 26
click at [602, 73] on button "Yes" at bounding box center [612, 72] width 33 height 25
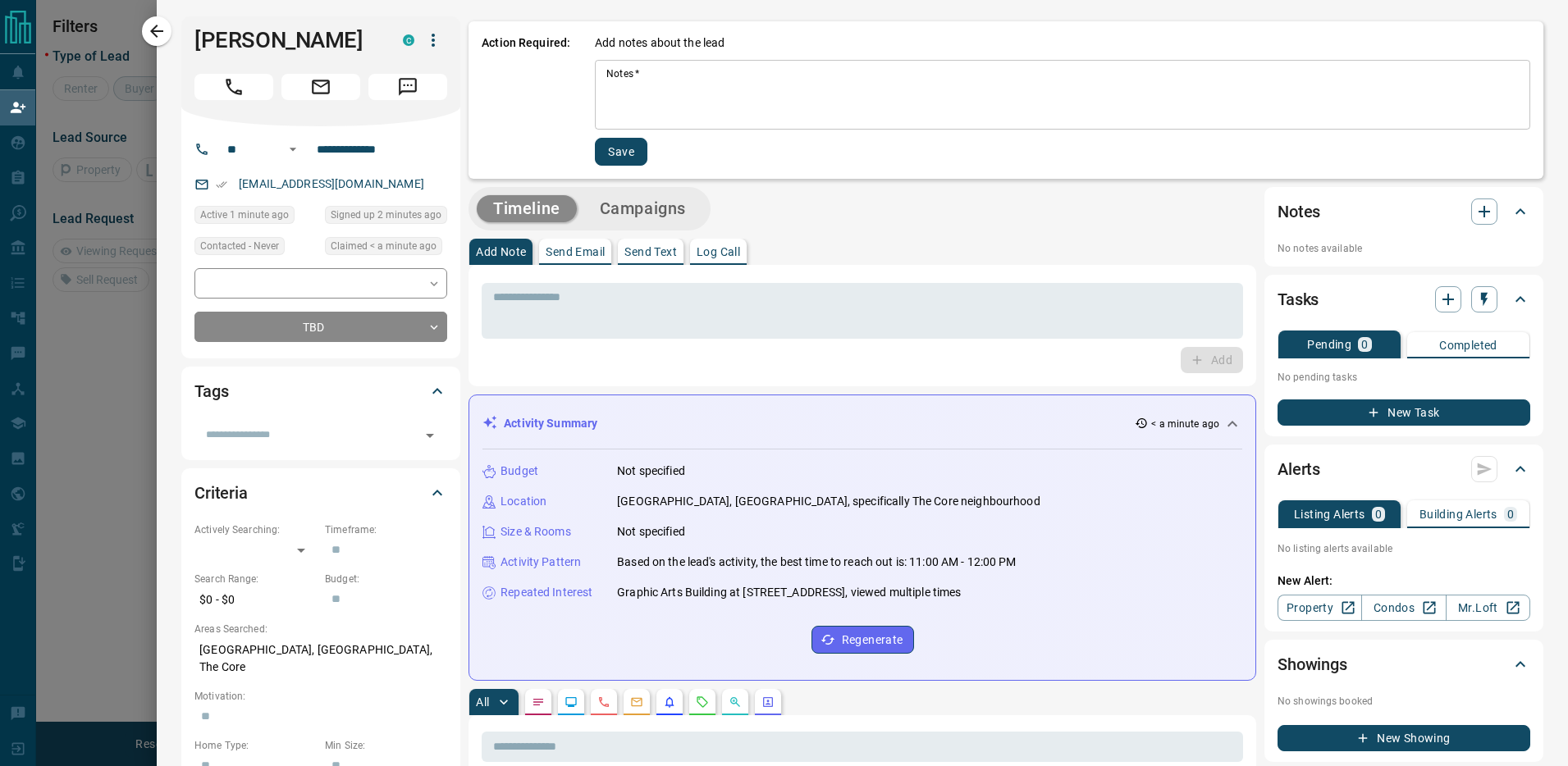
click at [631, 108] on textarea "Notes   *" at bounding box center [1062, 95] width 913 height 56
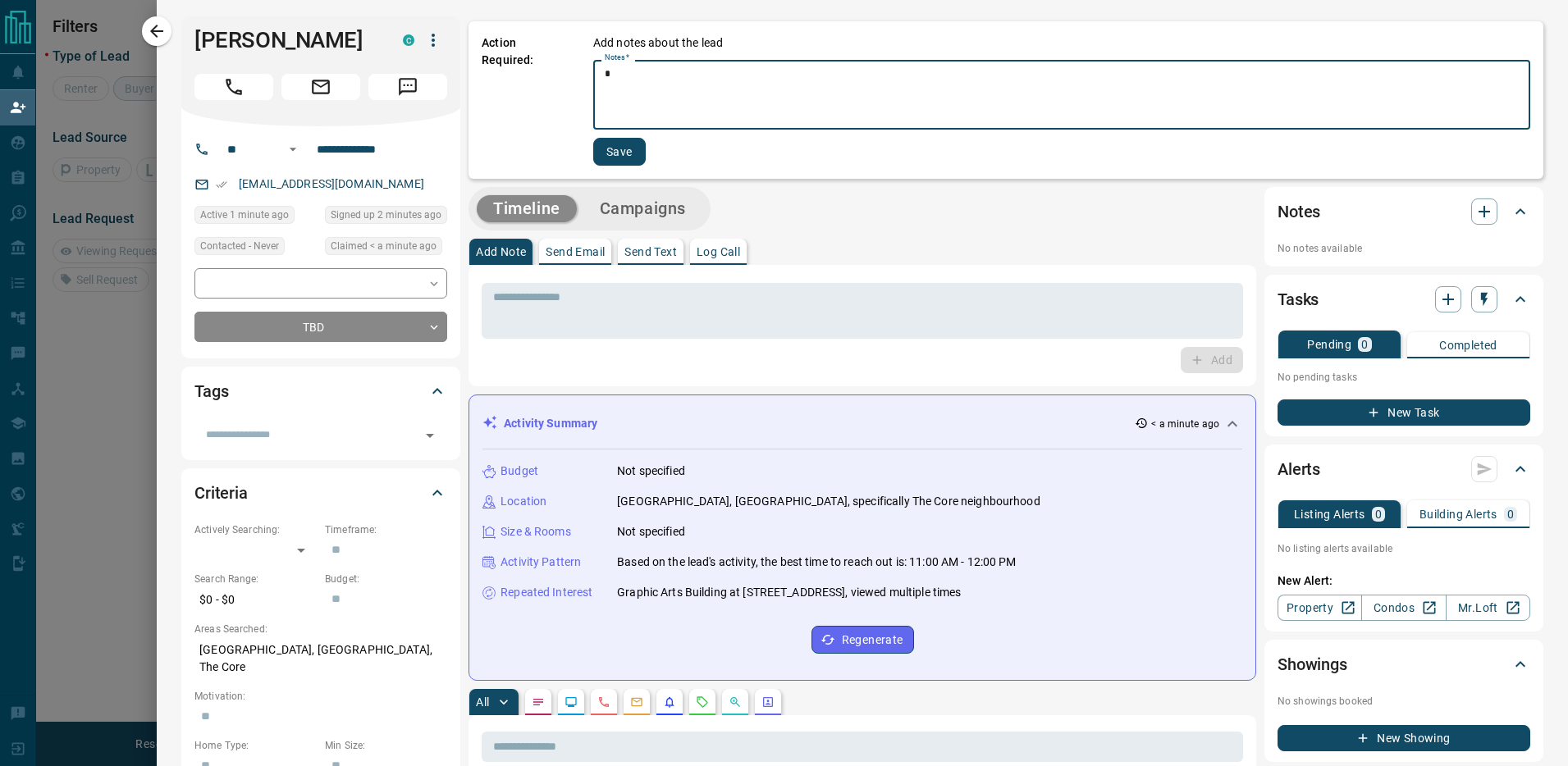
type textarea "*"
click at [615, 142] on button "Save" at bounding box center [620, 151] width 52 height 28
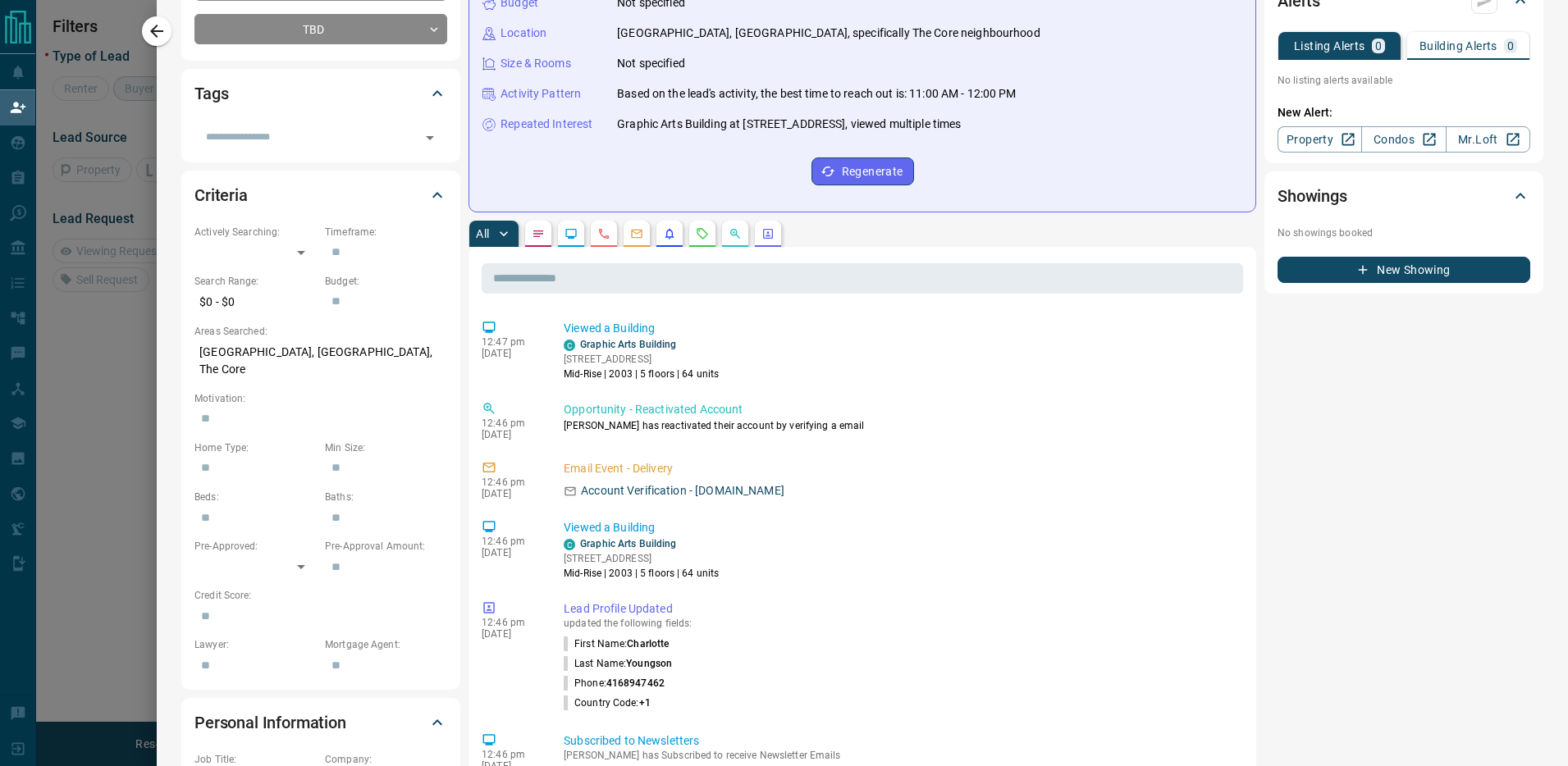
scroll to position [0, 0]
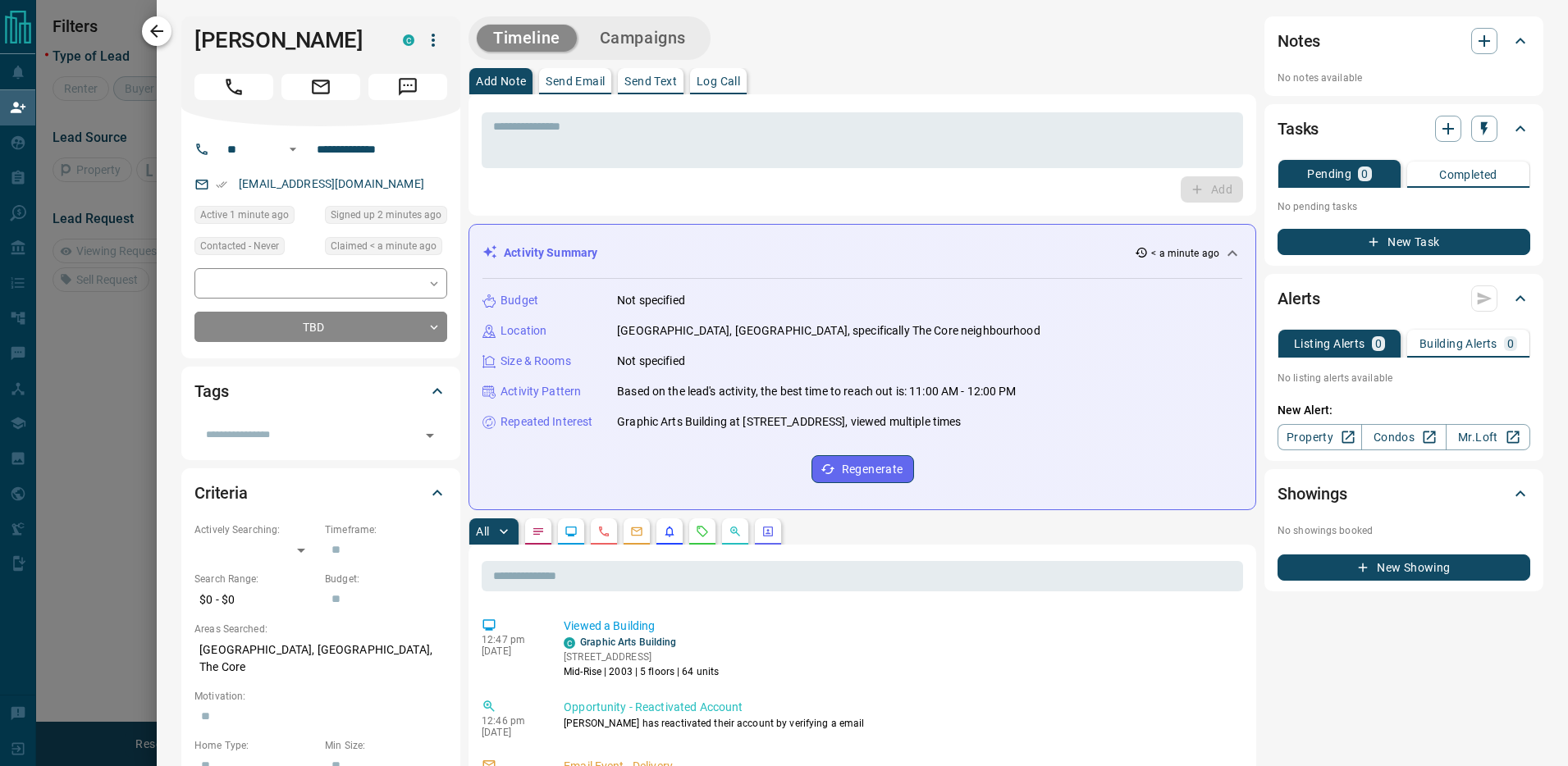
click at [151, 31] on icon "button" at bounding box center [157, 31] width 14 height 14
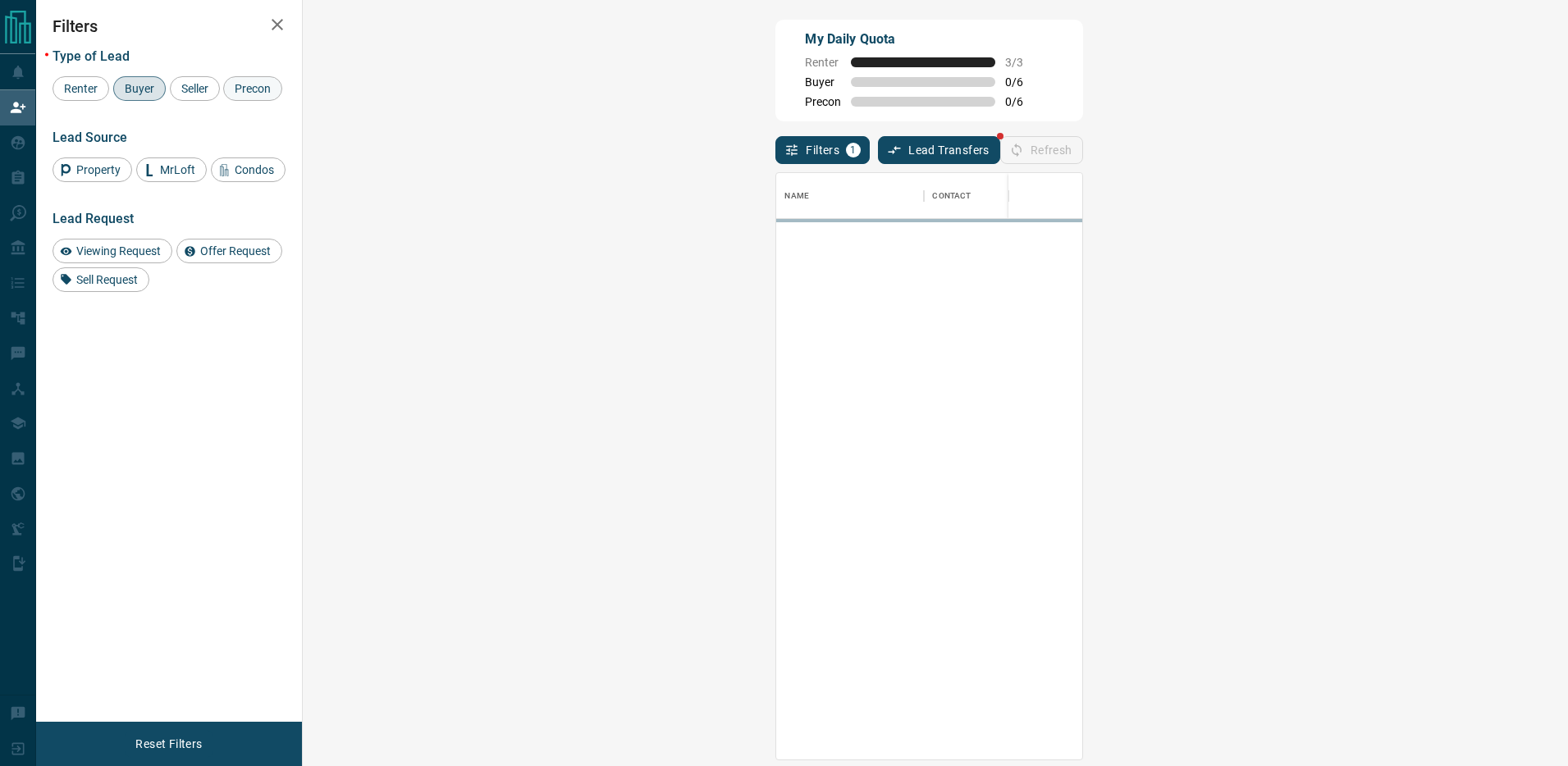
scroll to position [587, 1231]
